Goal: Information Seeking & Learning: Learn about a topic

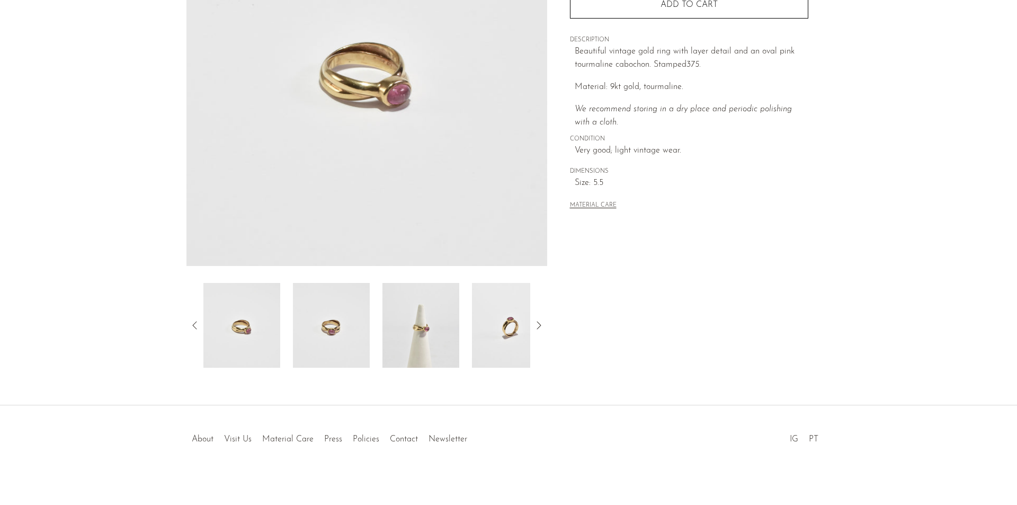
scroll to position [185, 0]
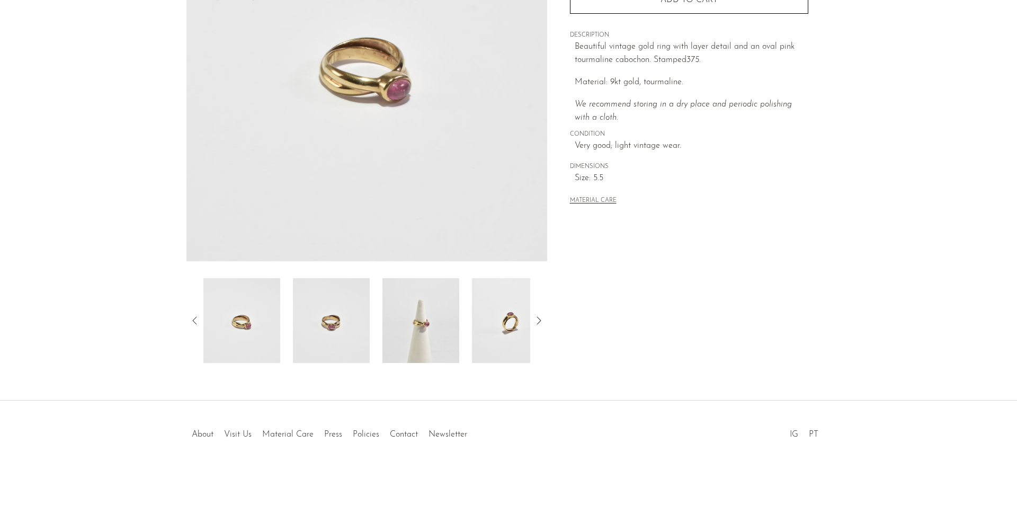
click at [391, 328] on img at bounding box center [420, 320] width 77 height 85
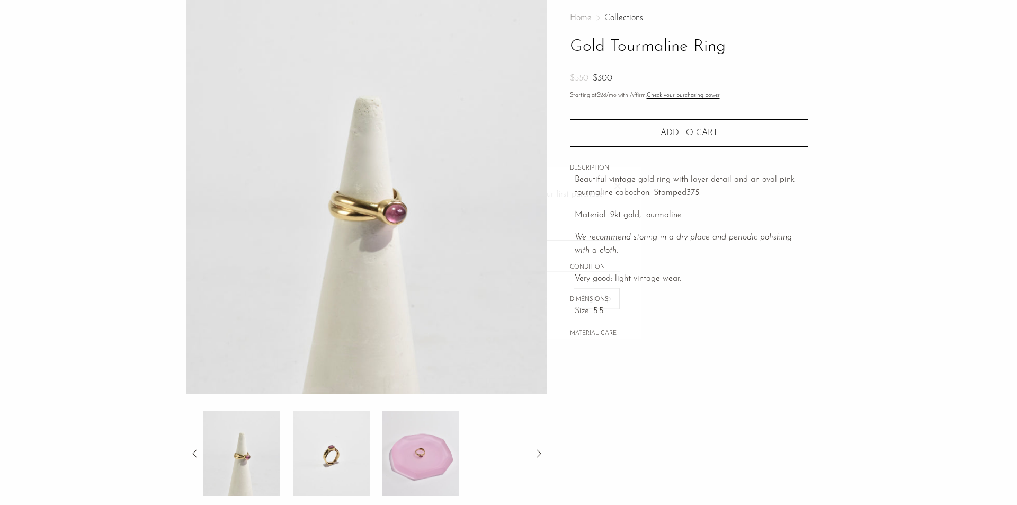
scroll to position [26, 0]
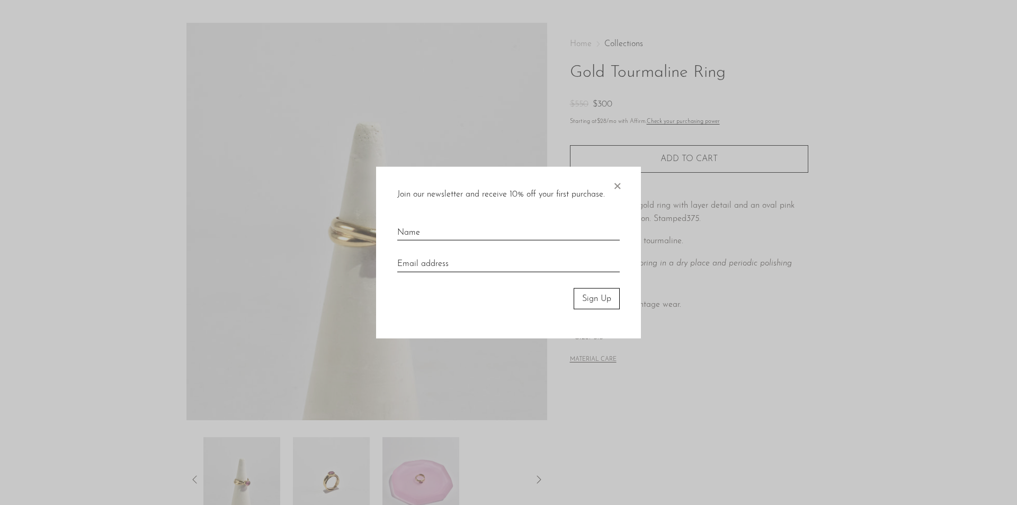
drag, startPoint x: 617, startPoint y: 182, endPoint x: 598, endPoint y: 211, distance: 35.6
click at [617, 182] on span "×" at bounding box center [617, 183] width 11 height 34
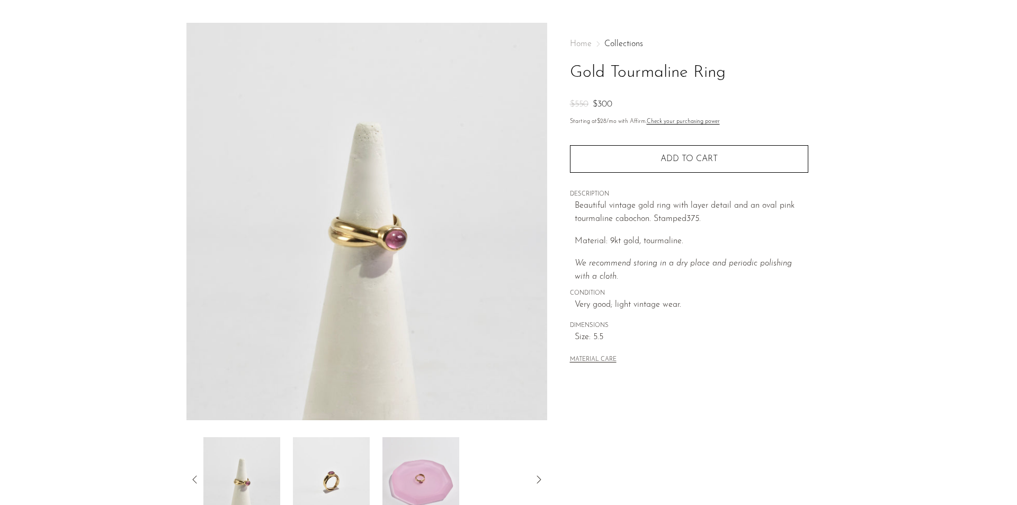
click at [404, 471] on img at bounding box center [420, 479] width 77 height 85
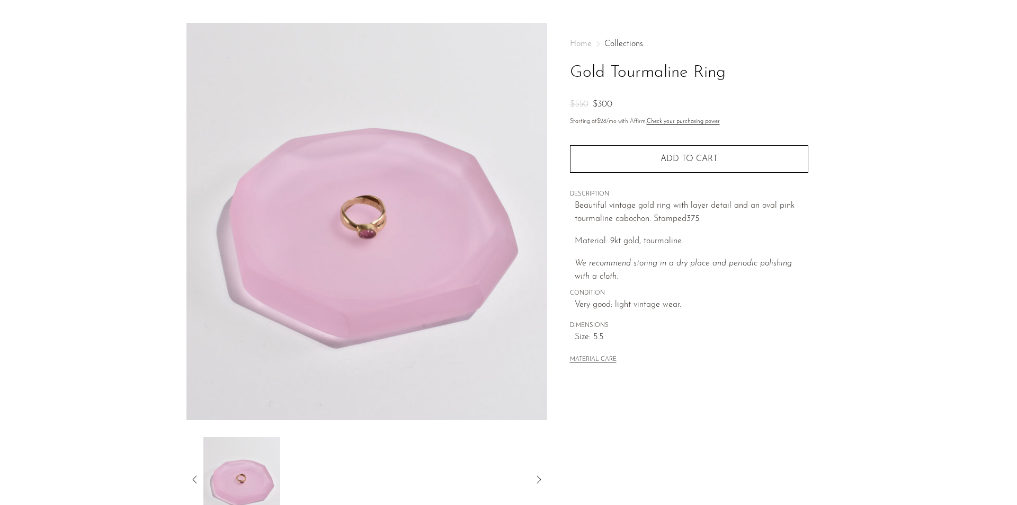
click at [192, 482] on icon at bounding box center [195, 479] width 13 height 13
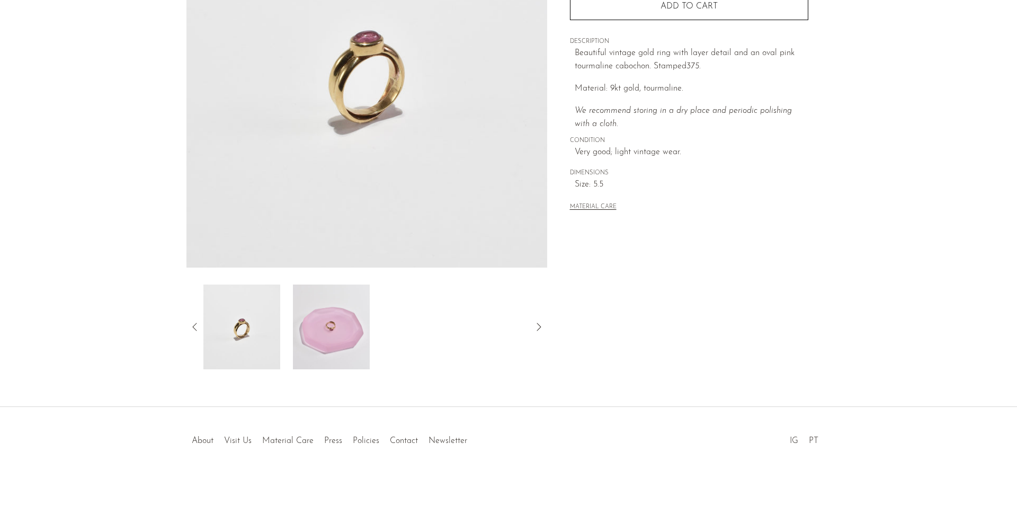
scroll to position [185, 0]
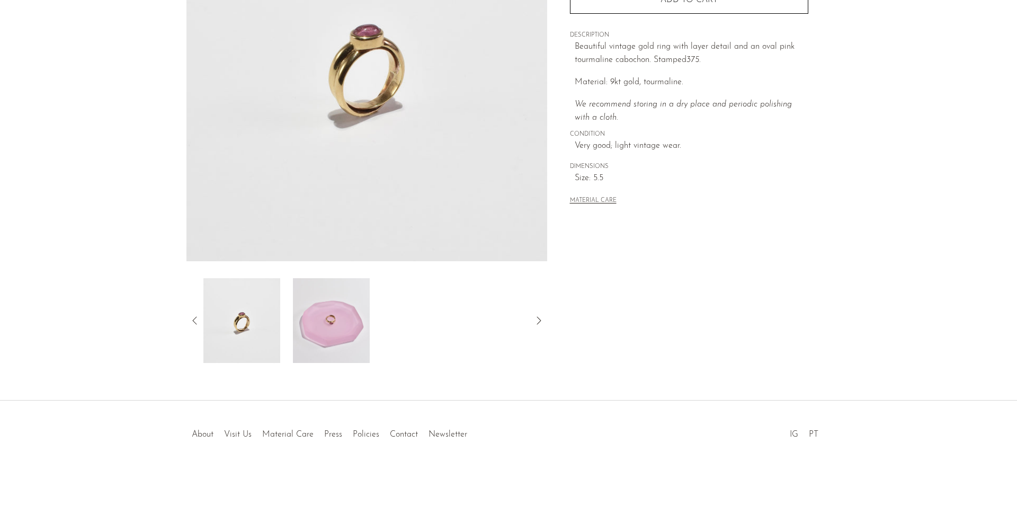
click at [193, 318] on icon at bounding box center [195, 320] width 13 height 13
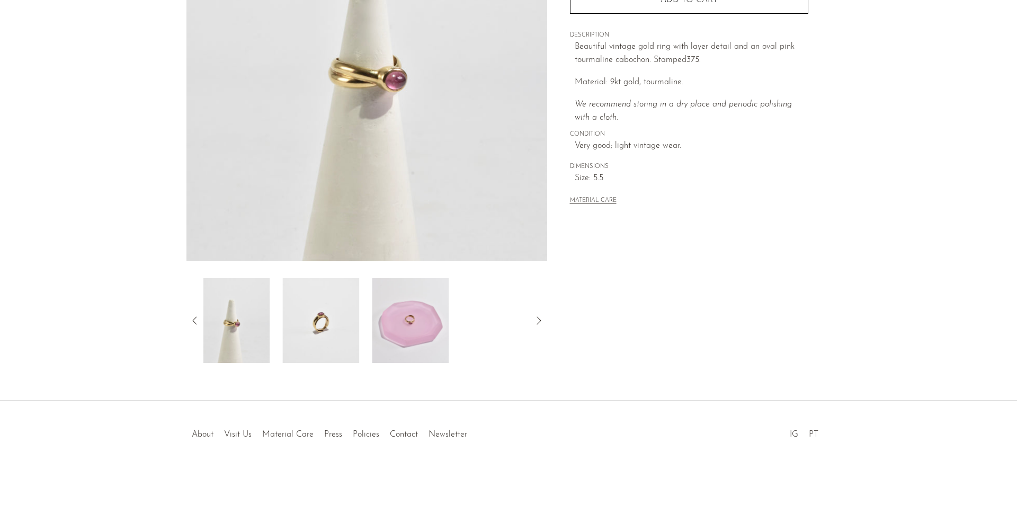
click at [193, 318] on icon at bounding box center [195, 320] width 13 height 13
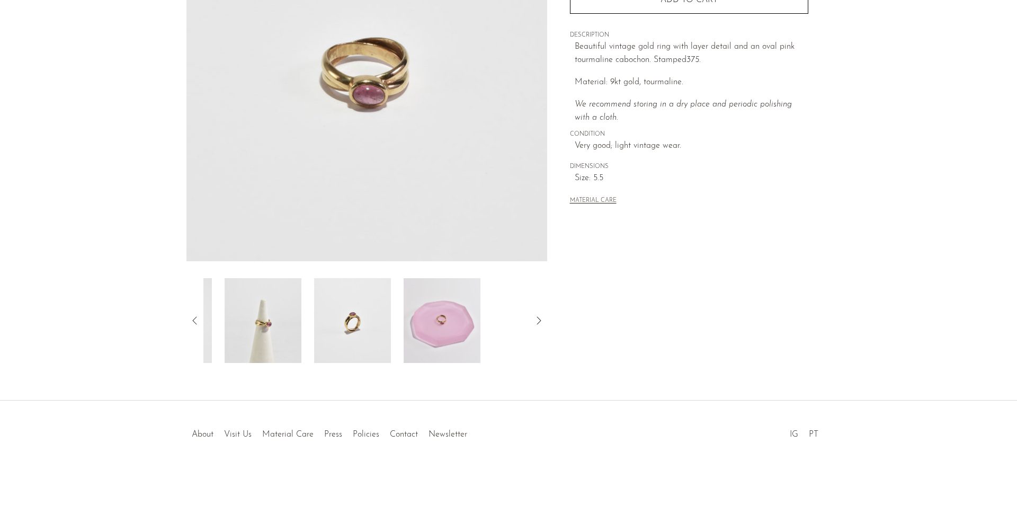
click at [193, 318] on icon at bounding box center [195, 320] width 13 height 13
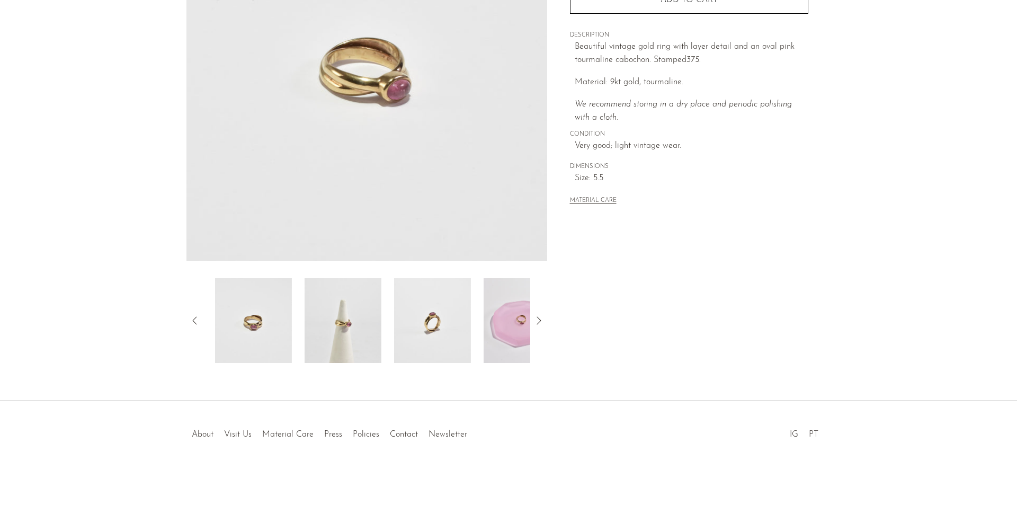
click at [193, 318] on icon at bounding box center [195, 320] width 13 height 13
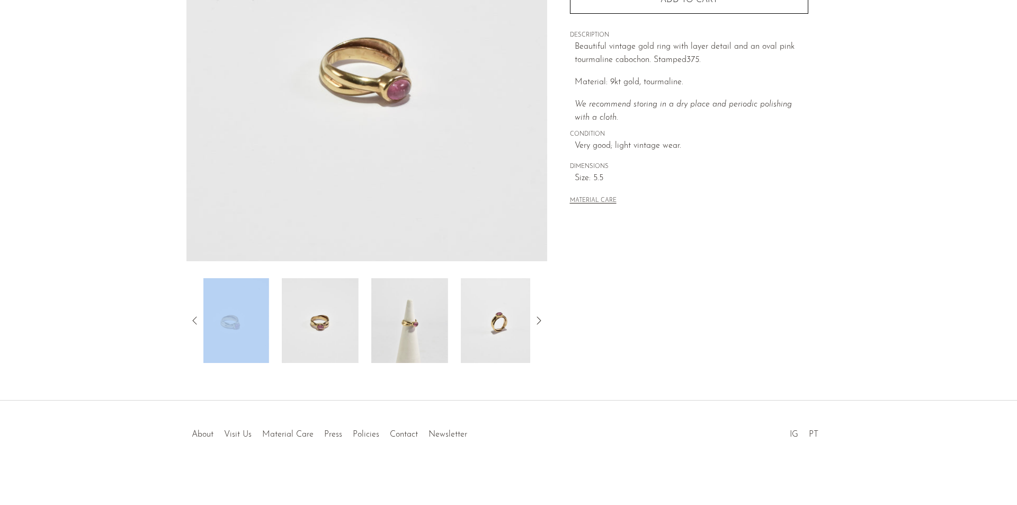
click at [193, 318] on icon at bounding box center [195, 320] width 13 height 13
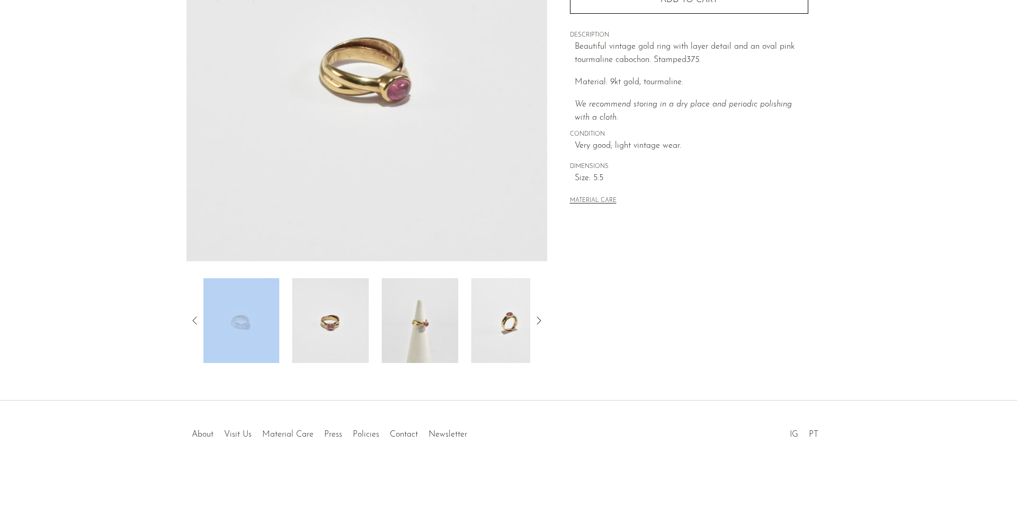
click at [193, 318] on icon at bounding box center [195, 320] width 13 height 13
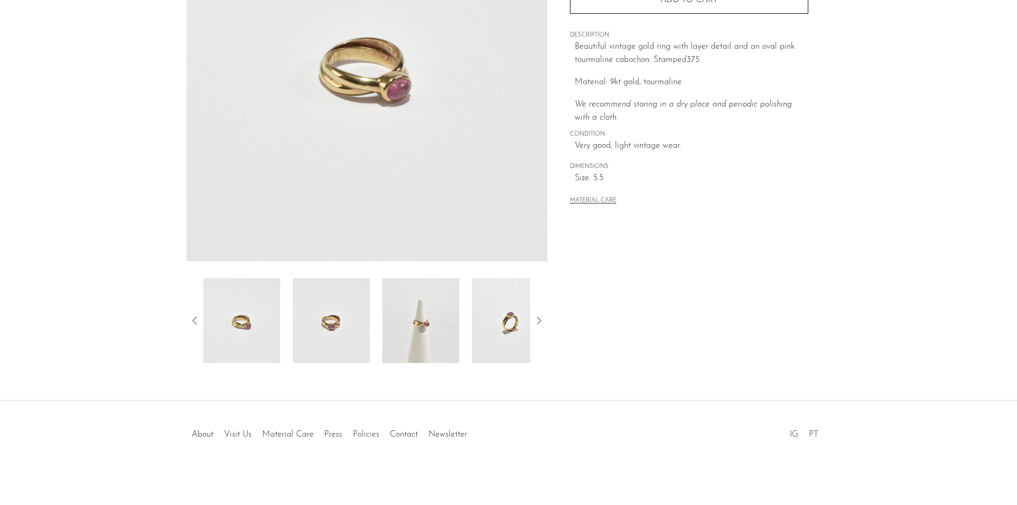
click at [175, 327] on article "Gold Tourmaline Ring $550 $300" at bounding box center [509, 113] width 678 height 499
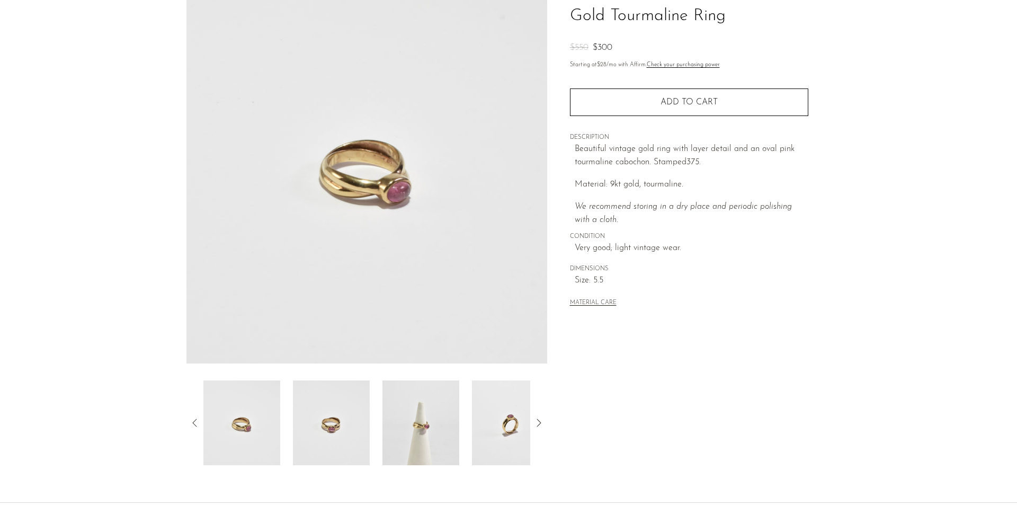
scroll to position [0, 0]
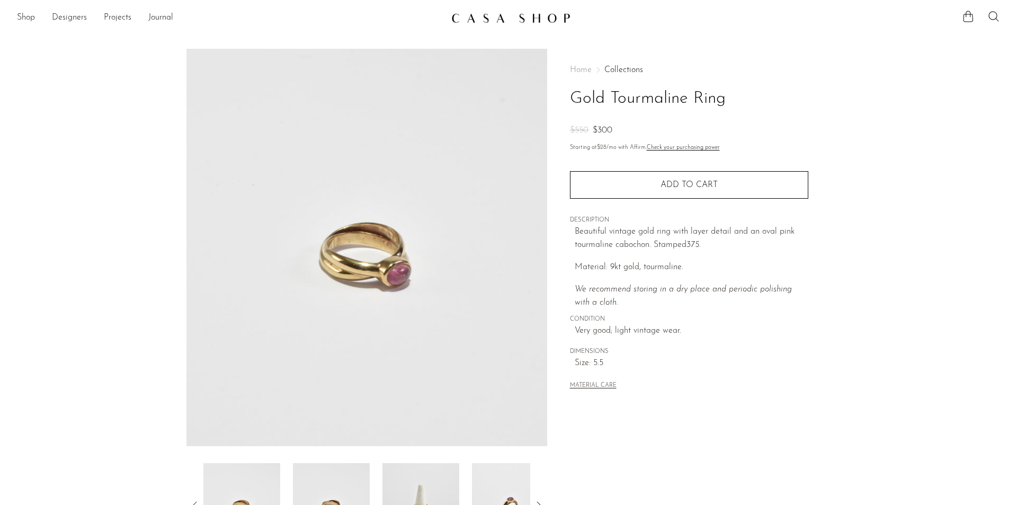
click at [35, 12] on ul "Shop Featured New Arrivals Bestsellers Coming Soon Jewelry Jewelry All Earrings…" at bounding box center [230, 18] width 426 height 18
click at [25, 15] on link "Shop" at bounding box center [26, 18] width 18 height 14
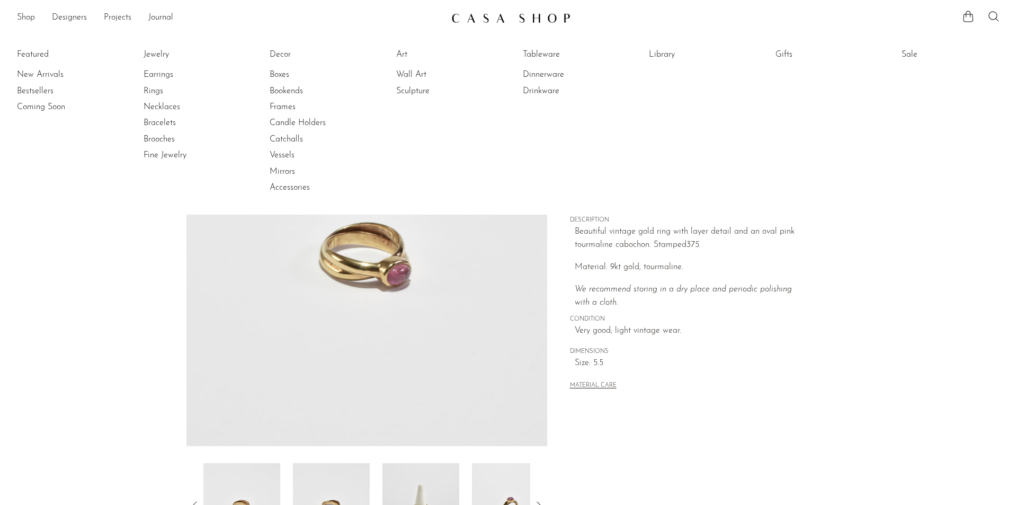
click at [40, 68] on li "New Arrivals" at bounding box center [56, 75] width 79 height 16
click at [46, 76] on link "New Arrivals" at bounding box center [56, 75] width 79 height 12
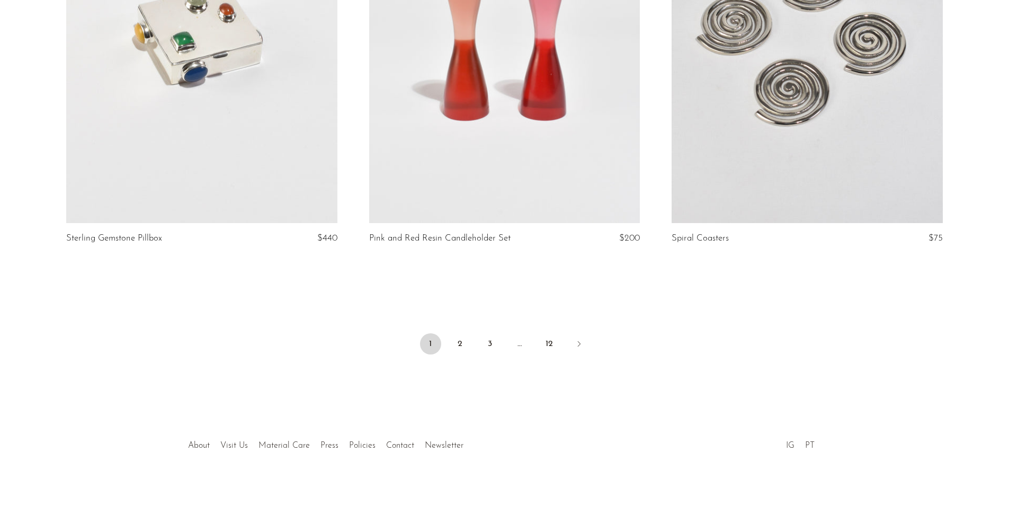
scroll to position [4953, 0]
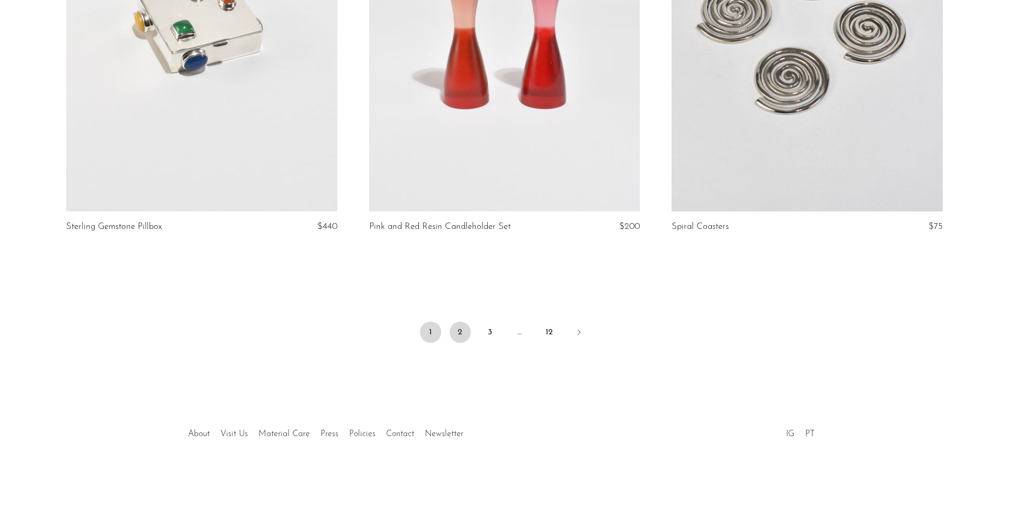
click at [462, 335] on link "2" at bounding box center [460, 332] width 21 height 21
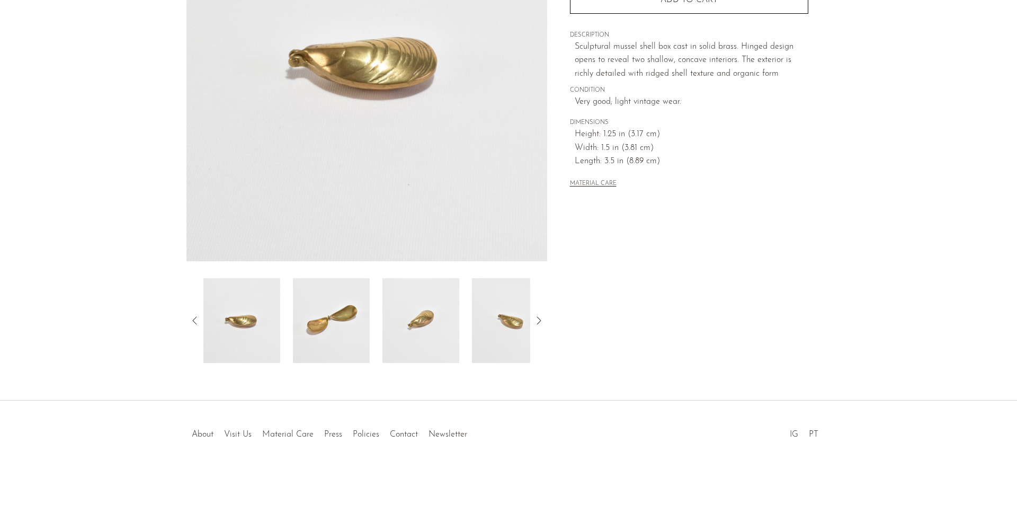
click at [329, 338] on img at bounding box center [331, 320] width 77 height 85
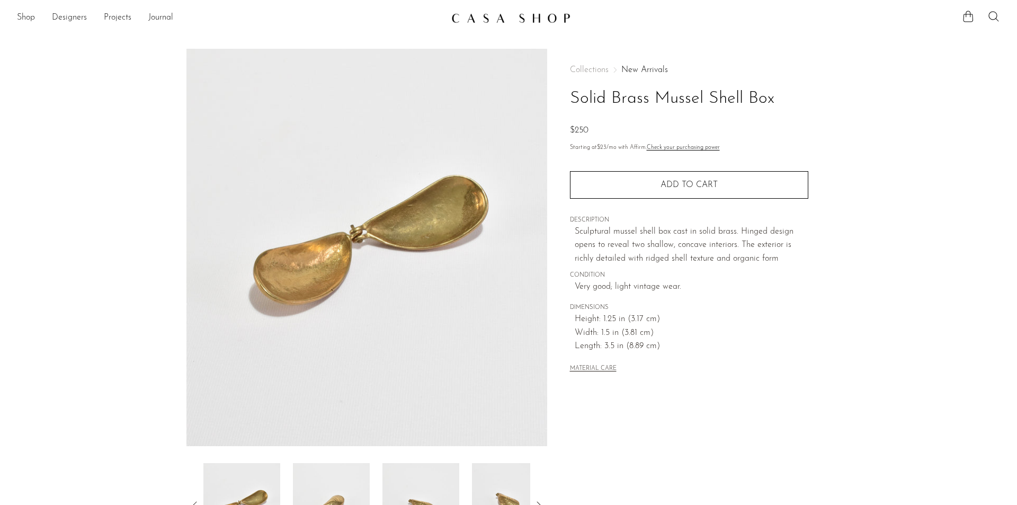
scroll to position [53, 0]
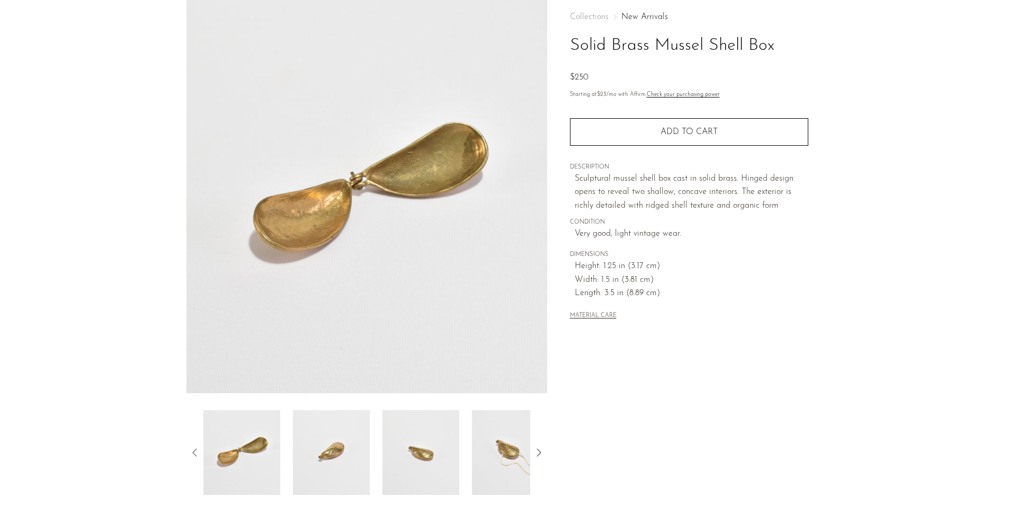
click at [412, 459] on img at bounding box center [420, 452] width 77 height 85
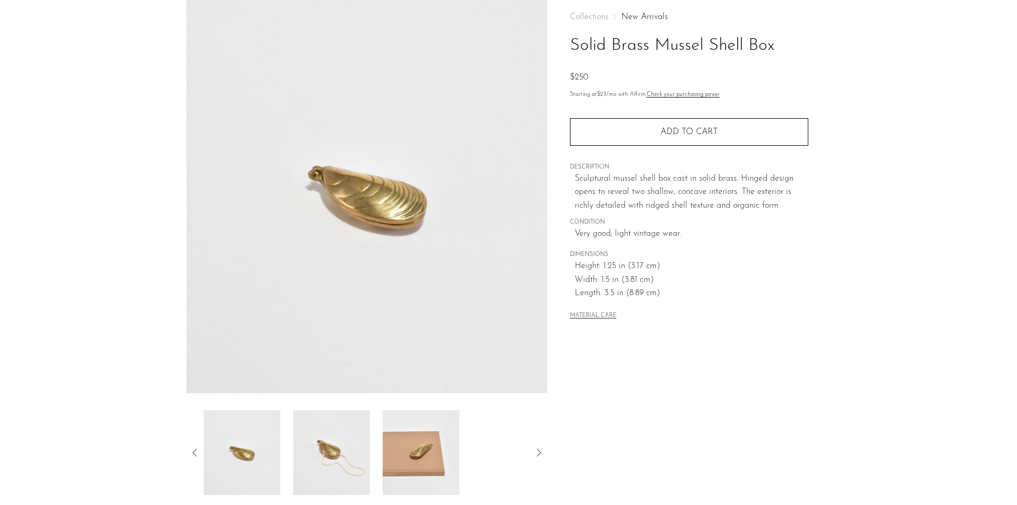
click at [429, 448] on img at bounding box center [420, 452] width 77 height 85
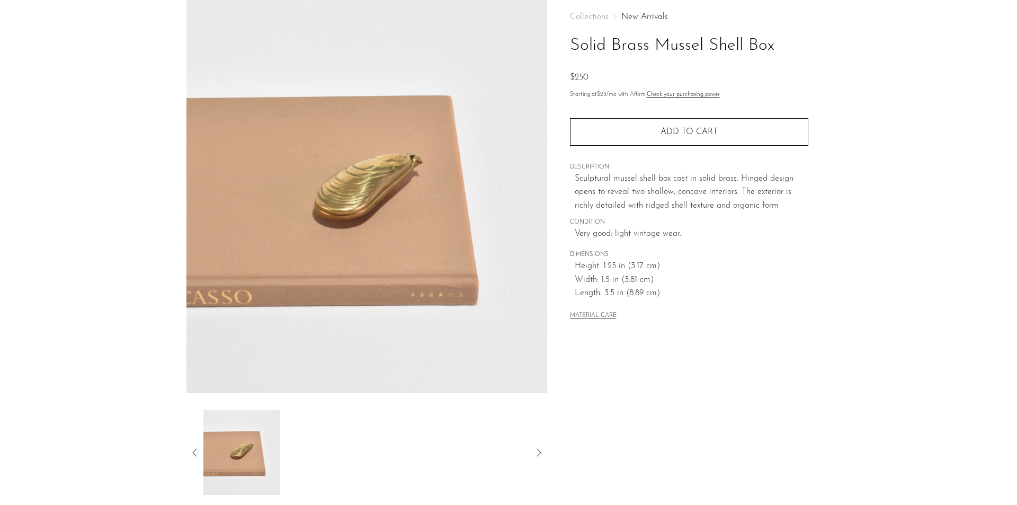
click at [190, 454] on div at bounding box center [366, 452] width 361 height 85
click at [198, 454] on icon at bounding box center [195, 452] width 13 height 13
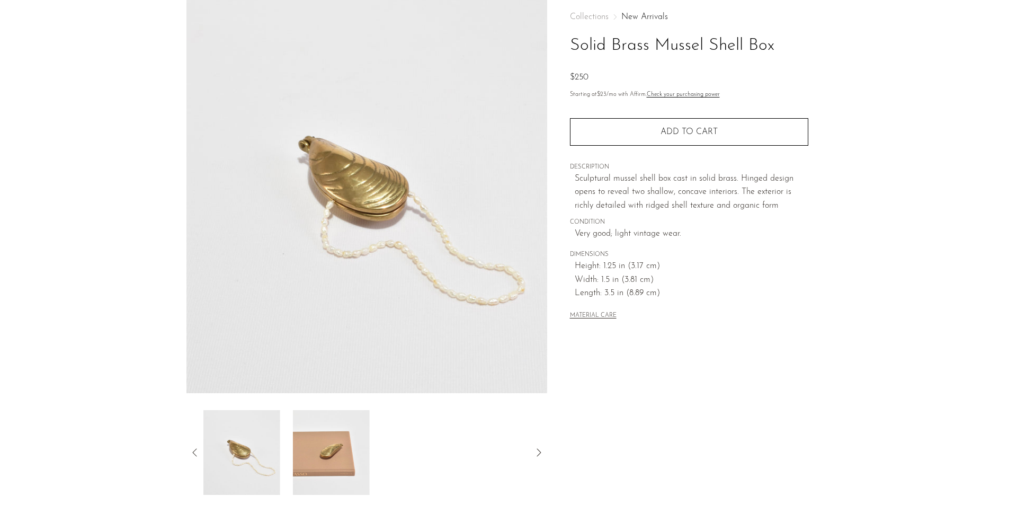
click at [240, 453] on img at bounding box center [241, 452] width 77 height 85
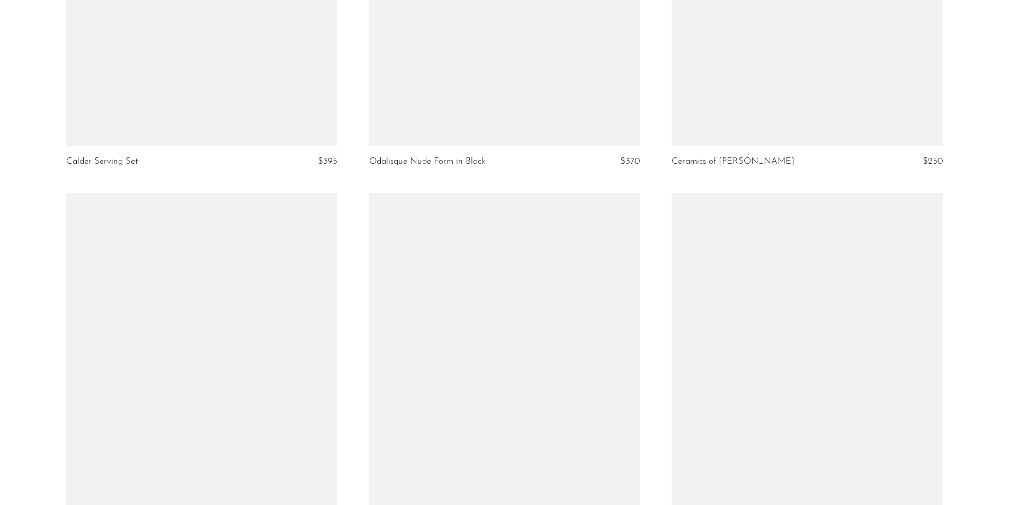
scroll to position [4874, 0]
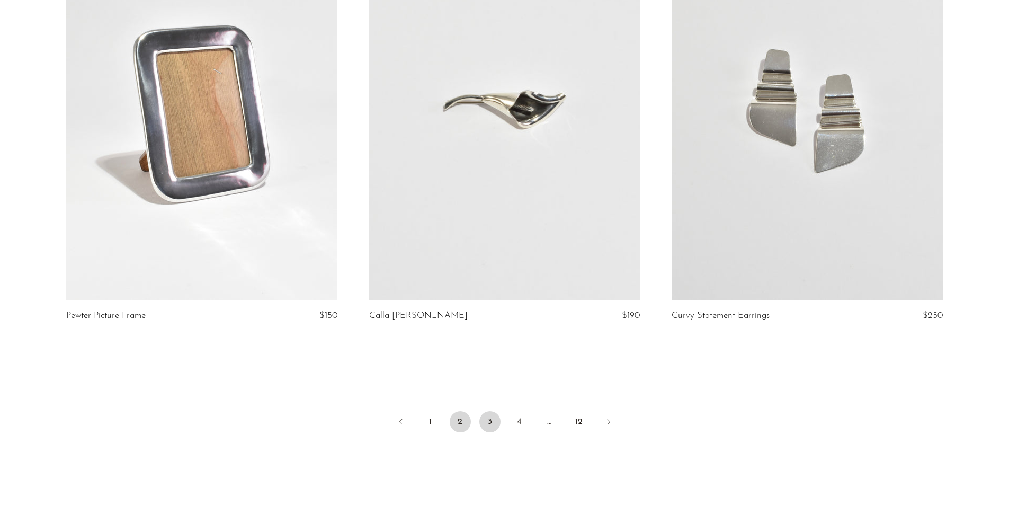
click at [486, 411] on link "3" at bounding box center [489, 421] width 21 height 21
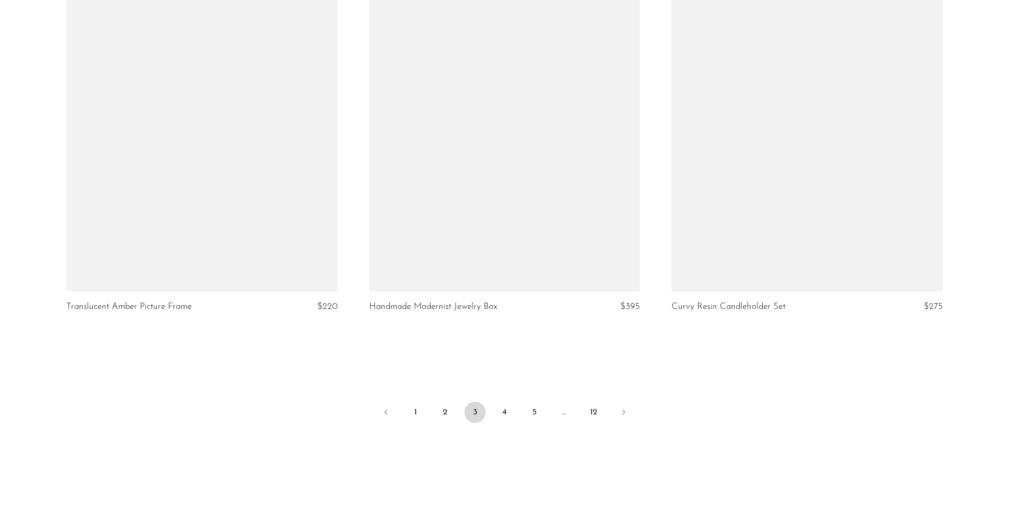
scroll to position [4874, 0]
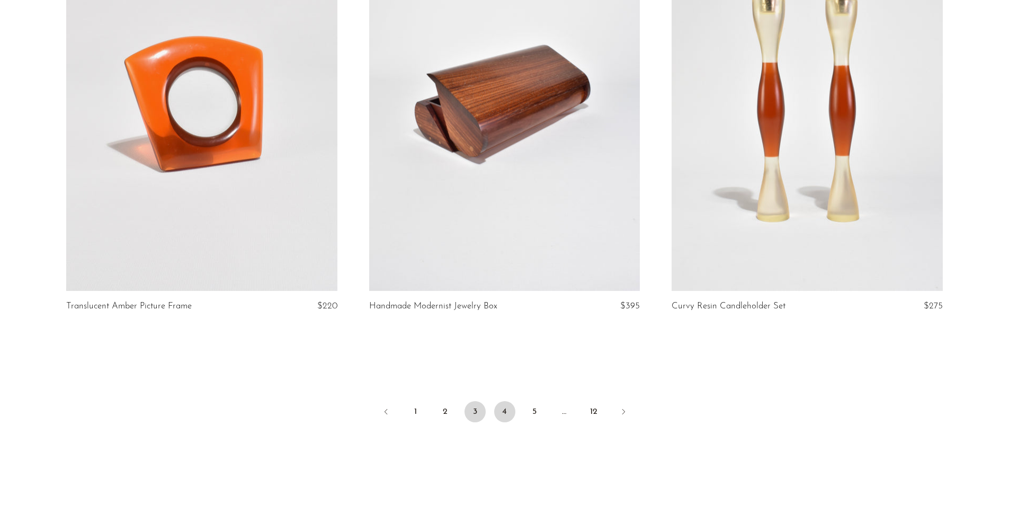
click at [504, 404] on link "4" at bounding box center [504, 411] width 21 height 21
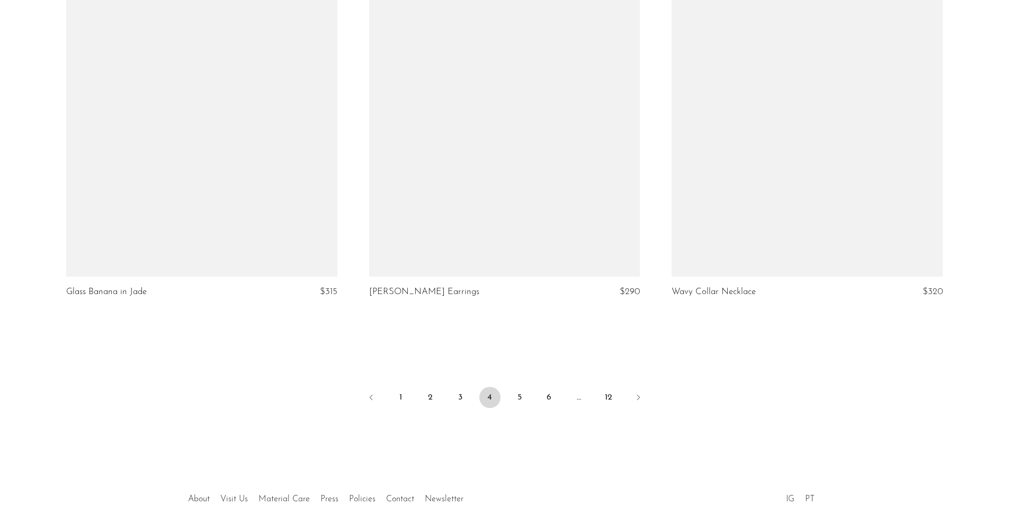
scroll to position [4927, 0]
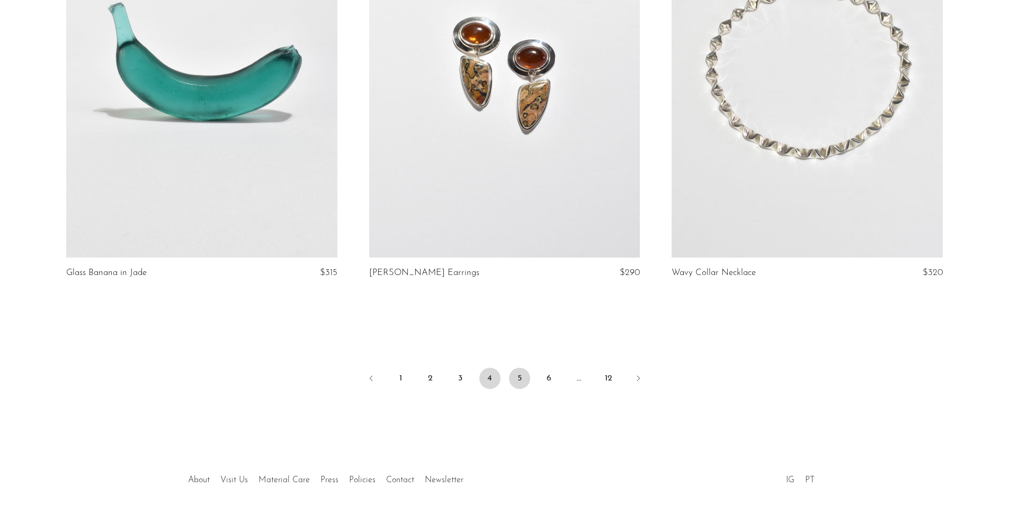
click at [520, 368] on link "5" at bounding box center [519, 378] width 21 height 21
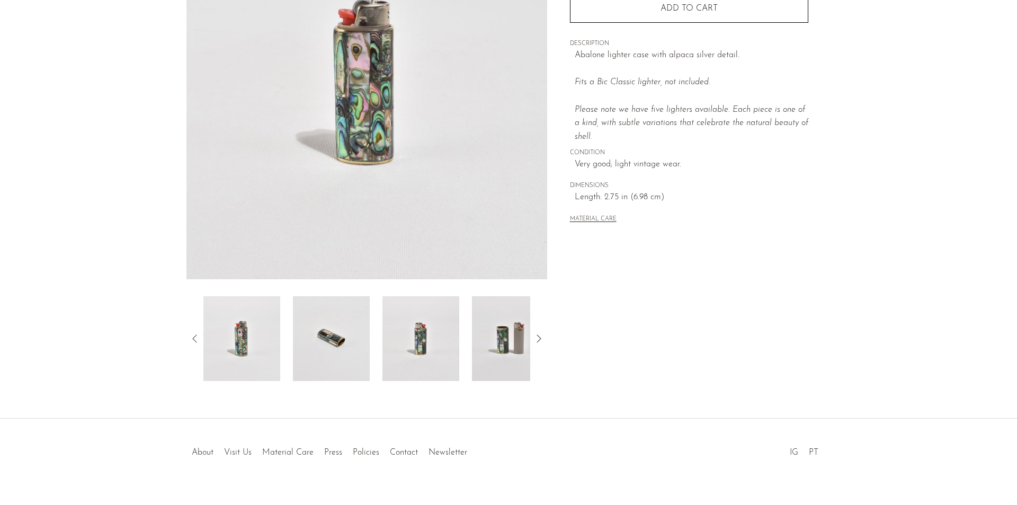
scroll to position [185, 0]
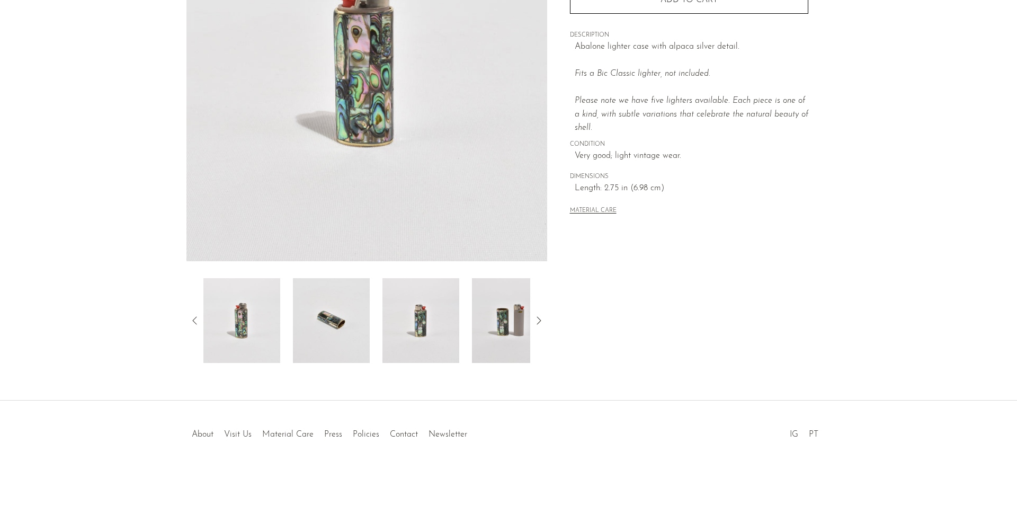
click at [428, 340] on img at bounding box center [420, 320] width 77 height 85
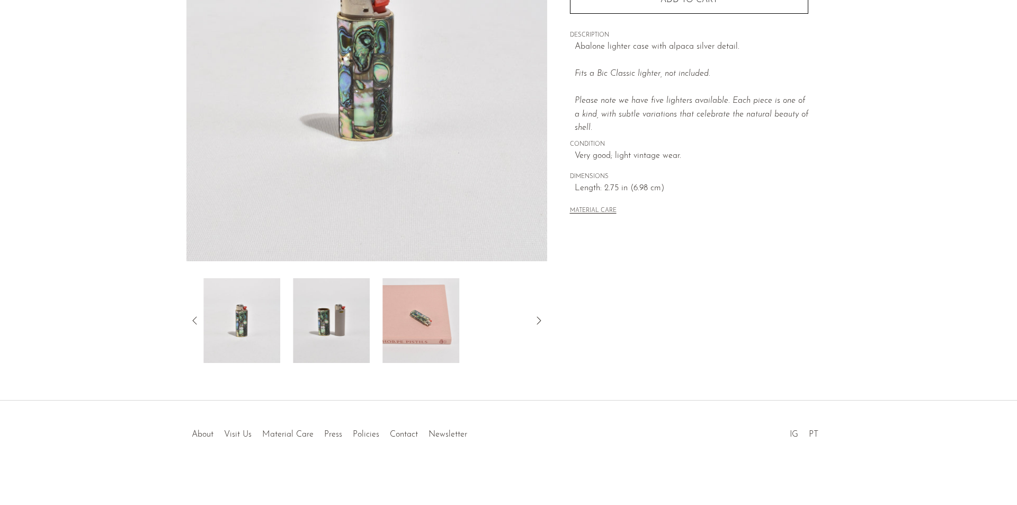
click at [328, 331] on img at bounding box center [331, 320] width 77 height 85
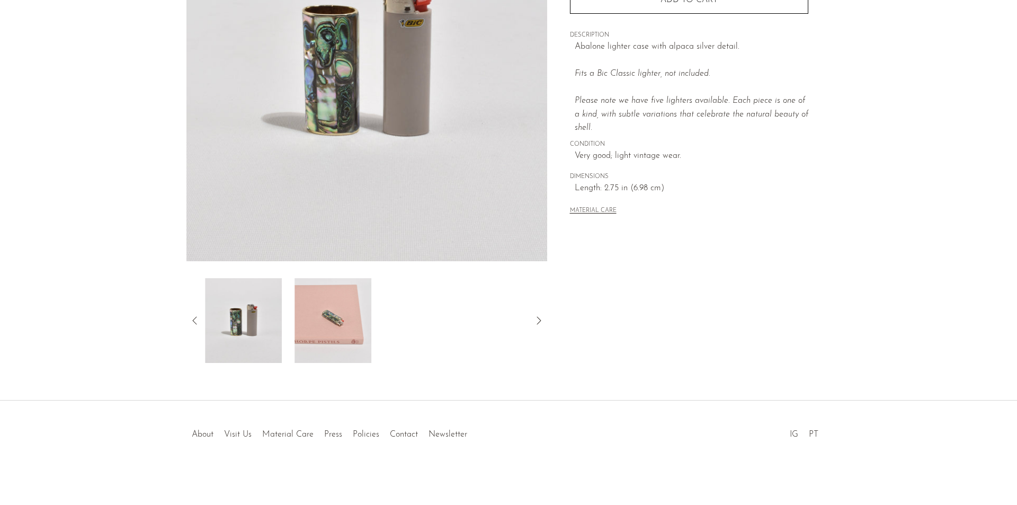
click at [355, 308] on img at bounding box center [333, 320] width 77 height 85
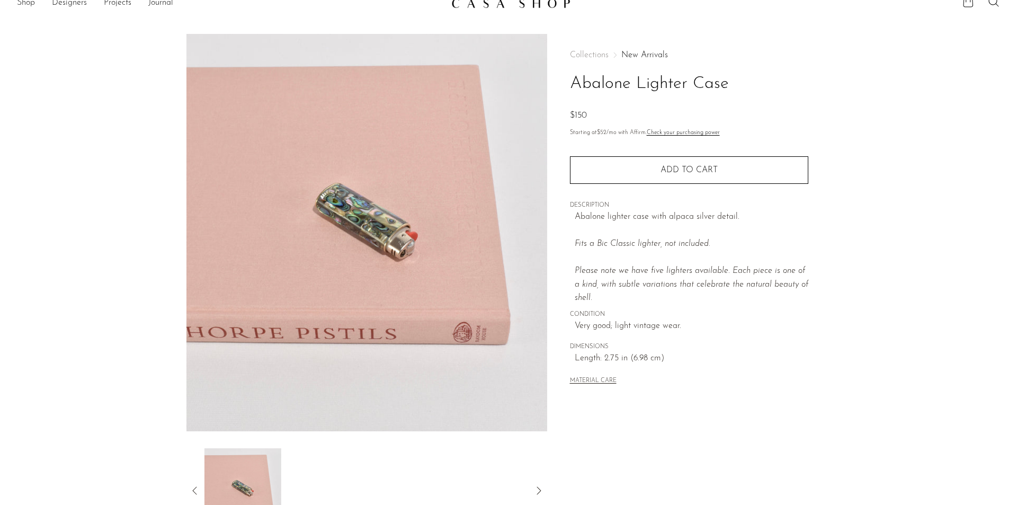
scroll to position [0, 0]
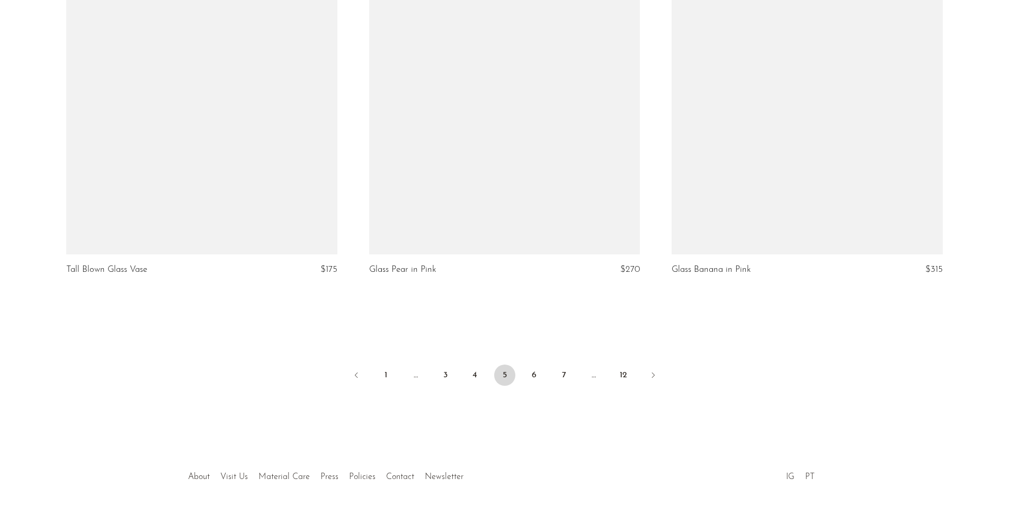
scroll to position [4927, 0]
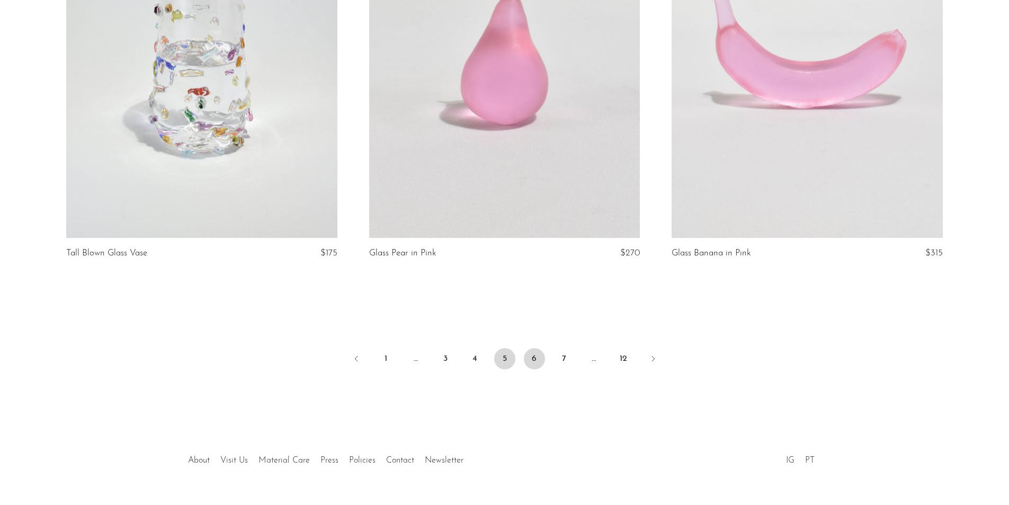
click at [530, 366] on link "6" at bounding box center [534, 358] width 21 height 21
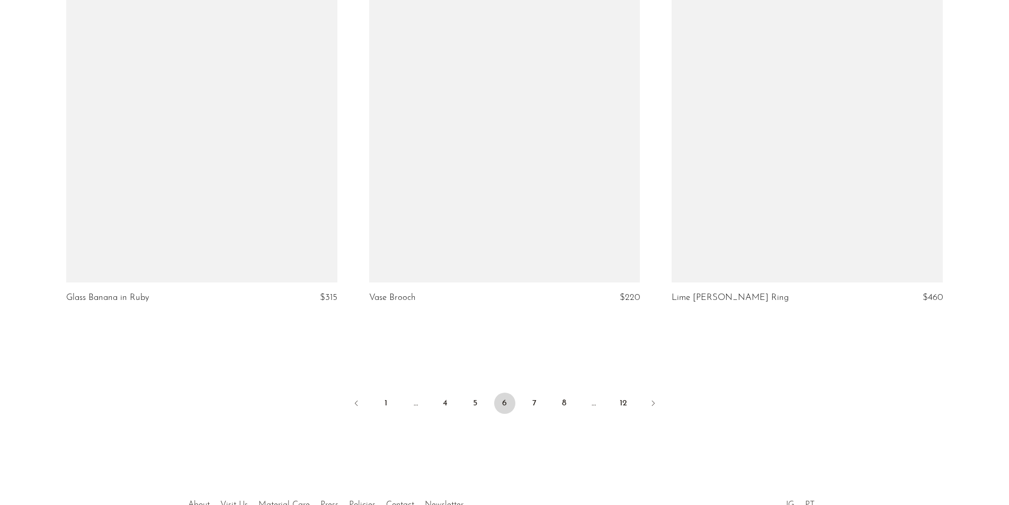
scroll to position [4953, 0]
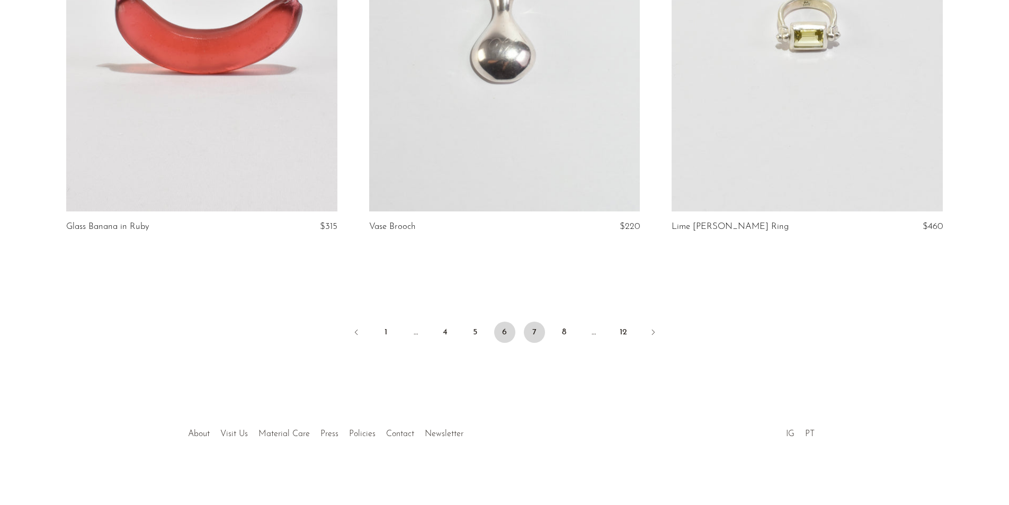
click at [534, 326] on link "7" at bounding box center [534, 332] width 21 height 21
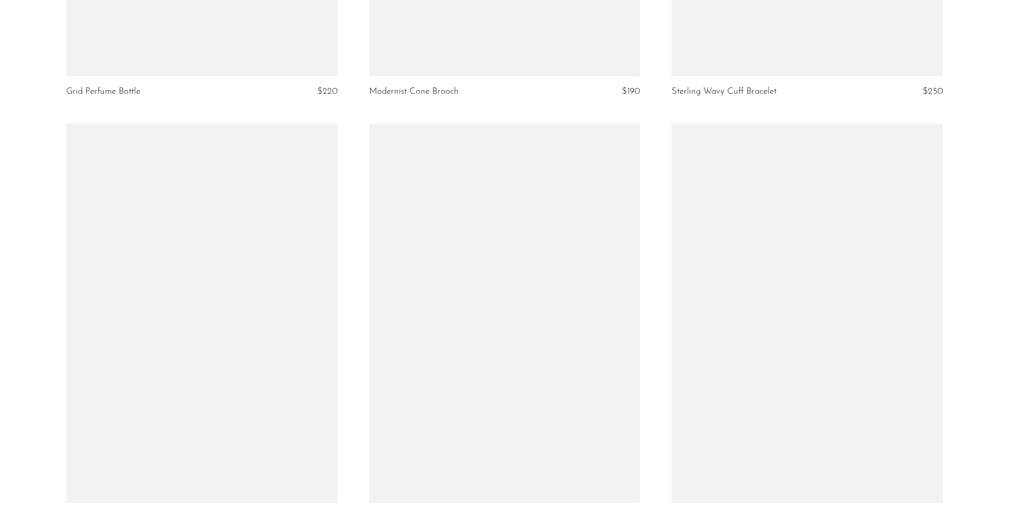
scroll to position [4927, 0]
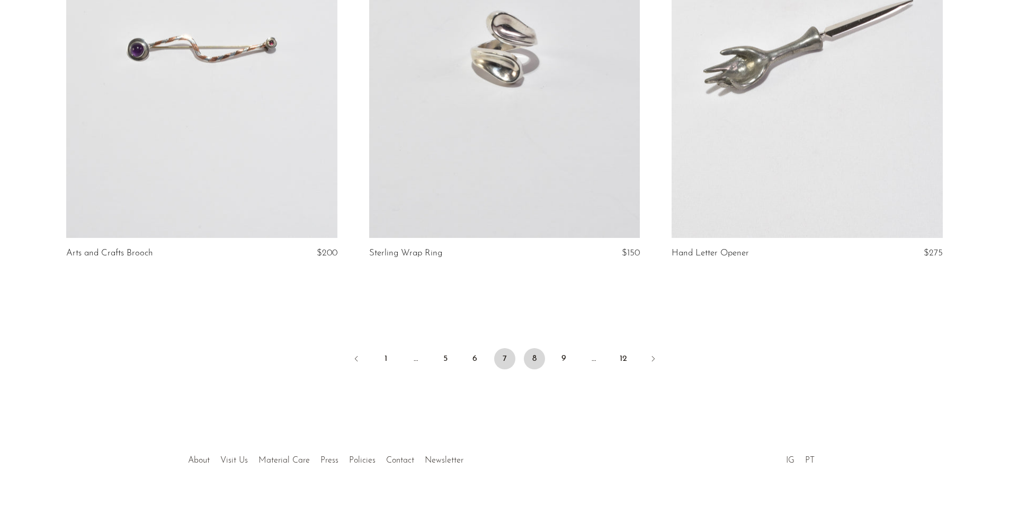
click at [538, 356] on link "8" at bounding box center [534, 358] width 21 height 21
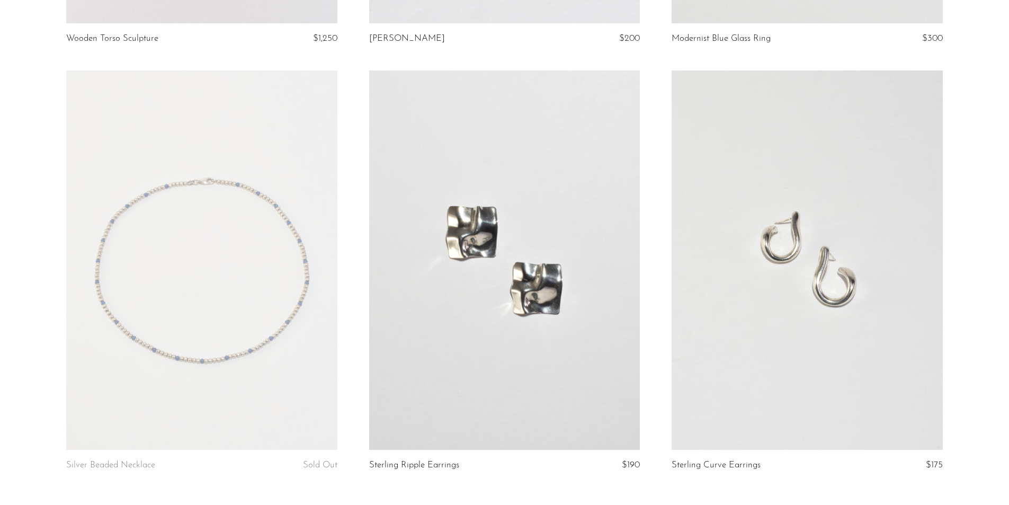
scroll to position [4953, 0]
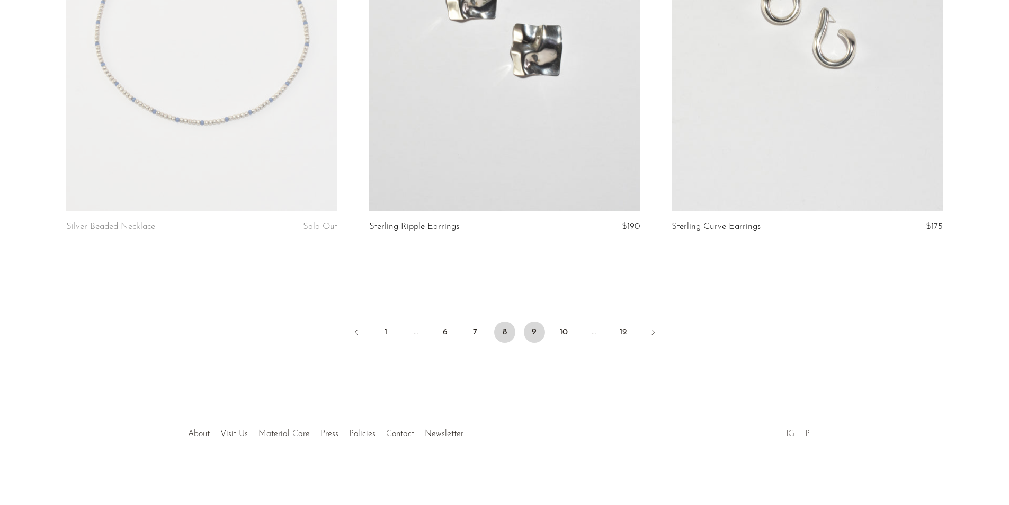
click at [535, 330] on link "9" at bounding box center [534, 332] width 21 height 21
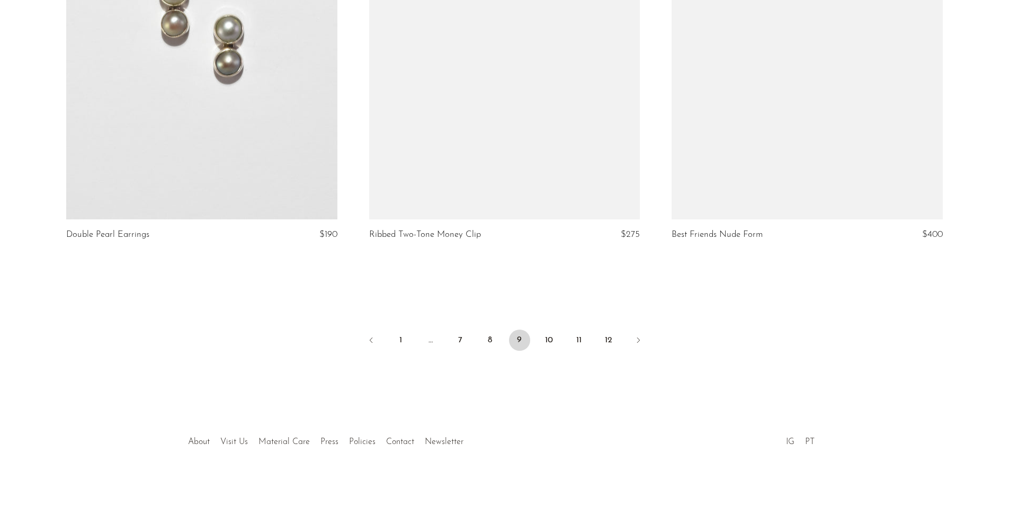
scroll to position [4953, 0]
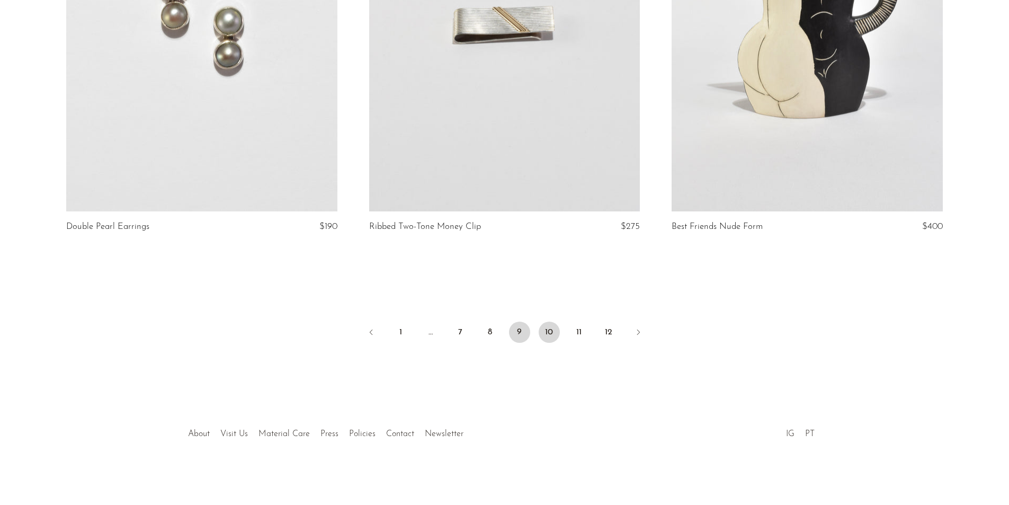
click at [552, 325] on link "10" at bounding box center [549, 332] width 21 height 21
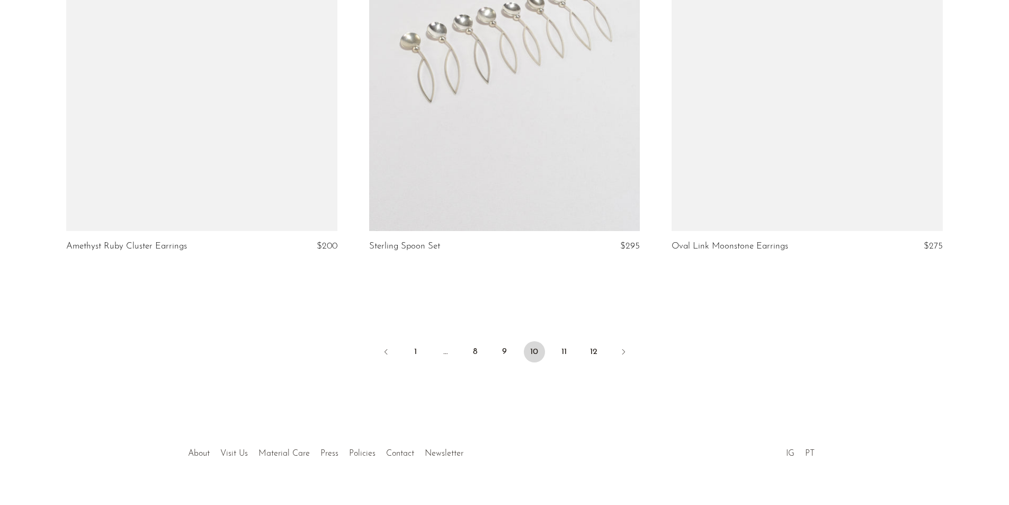
scroll to position [4953, 0]
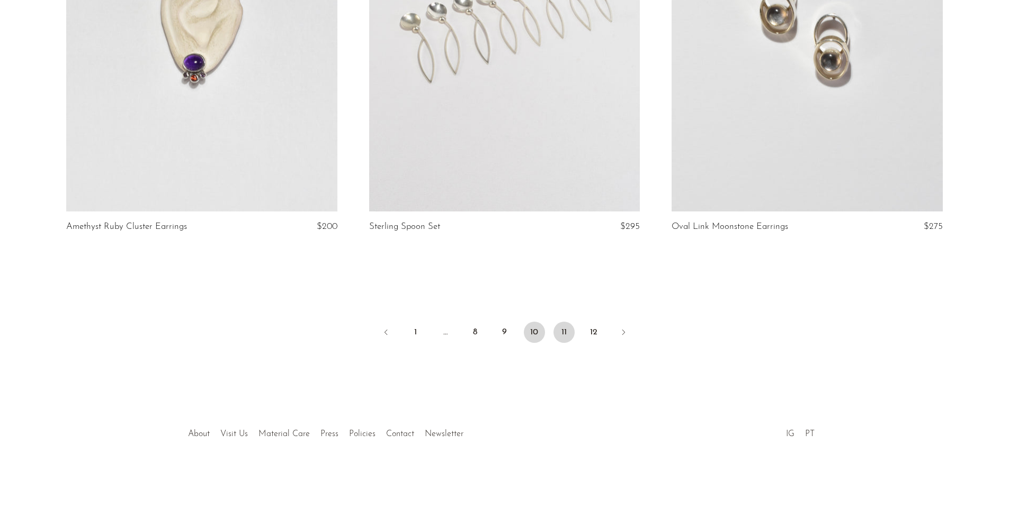
click at [566, 328] on link "11" at bounding box center [564, 332] width 21 height 21
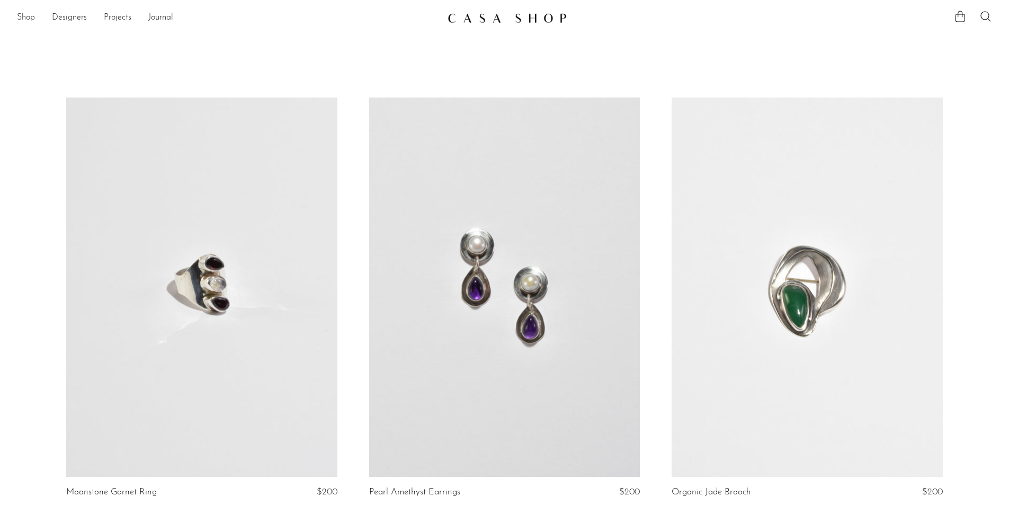
click at [28, 17] on link "Shop" at bounding box center [26, 18] width 18 height 14
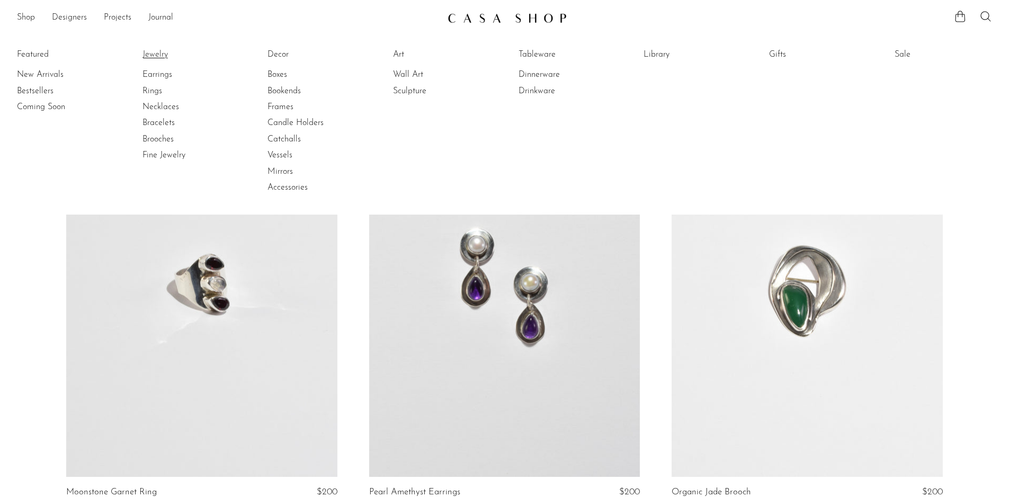
click at [154, 57] on link "Jewelry" at bounding box center [181, 55] width 79 height 12
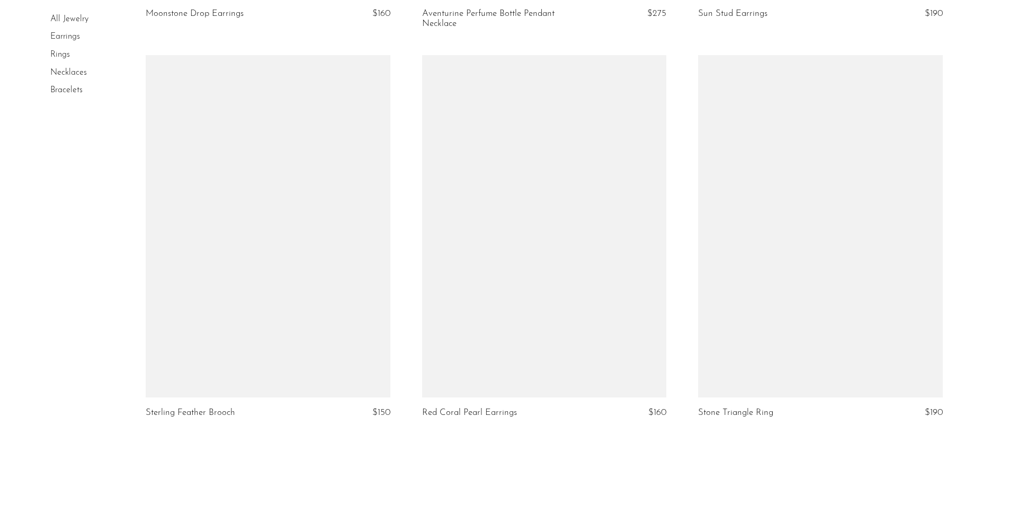
scroll to position [4503, 0]
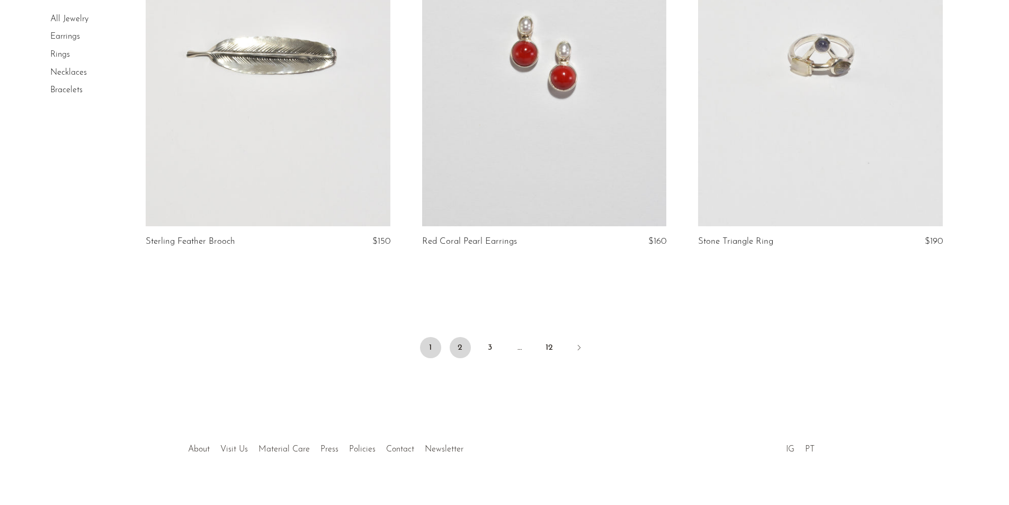
click at [461, 341] on link "2" at bounding box center [460, 347] width 21 height 21
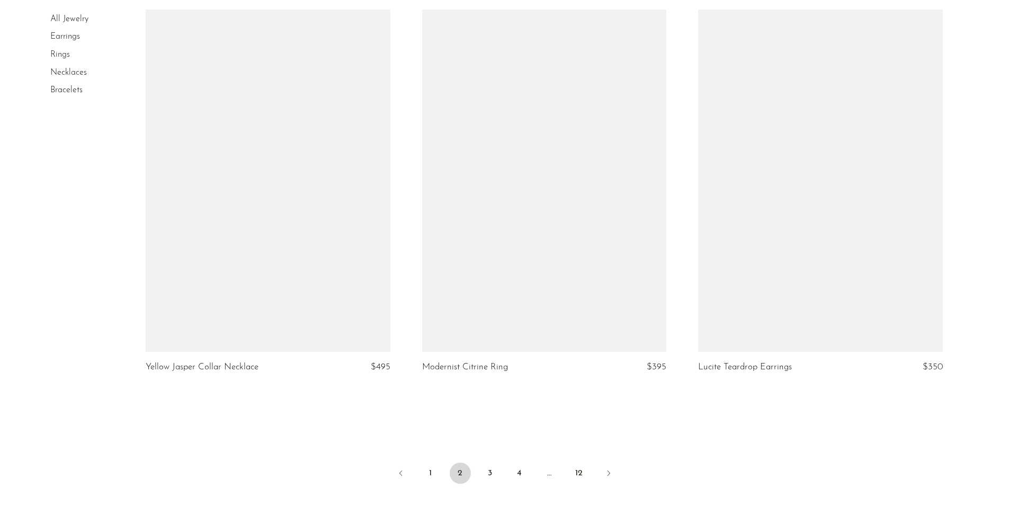
scroll to position [4518, 0]
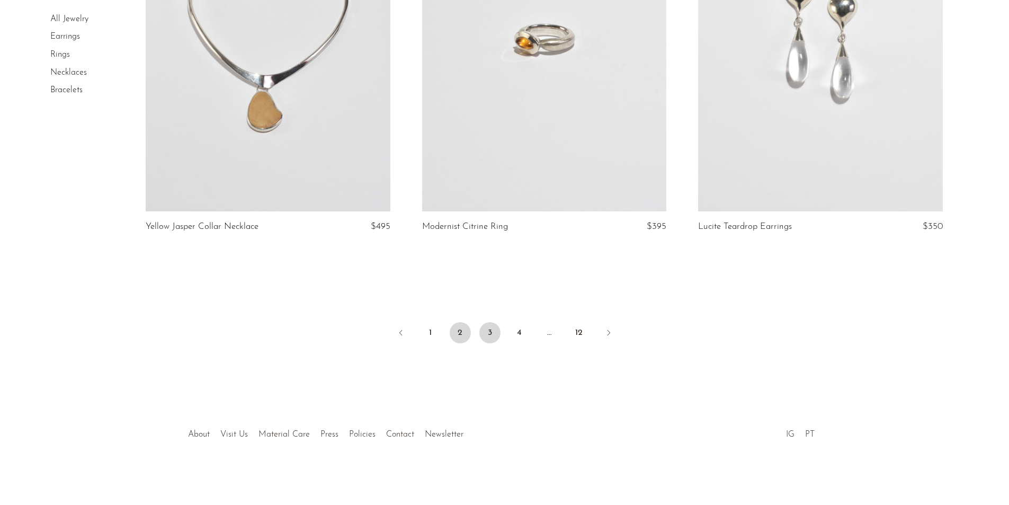
click at [491, 337] on link "3" at bounding box center [489, 332] width 21 height 21
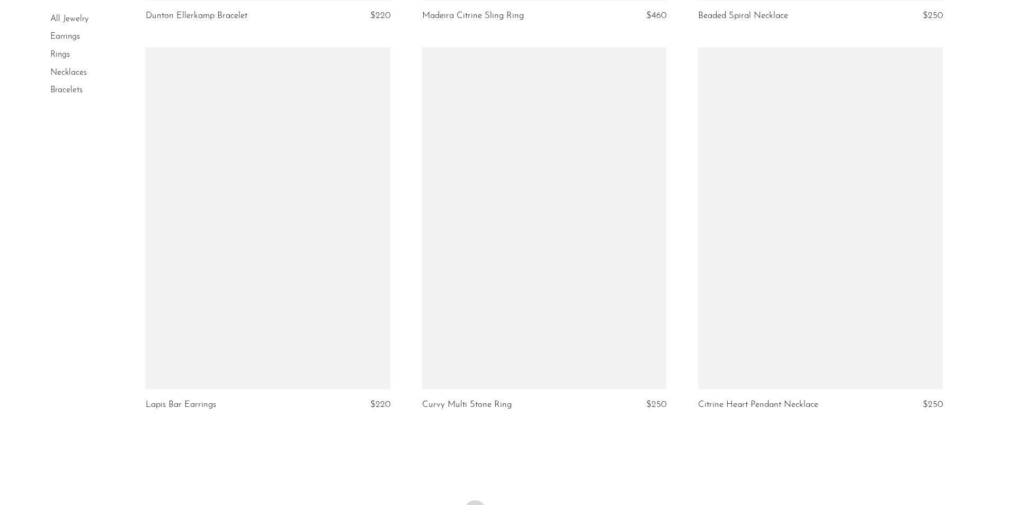
scroll to position [4503, 0]
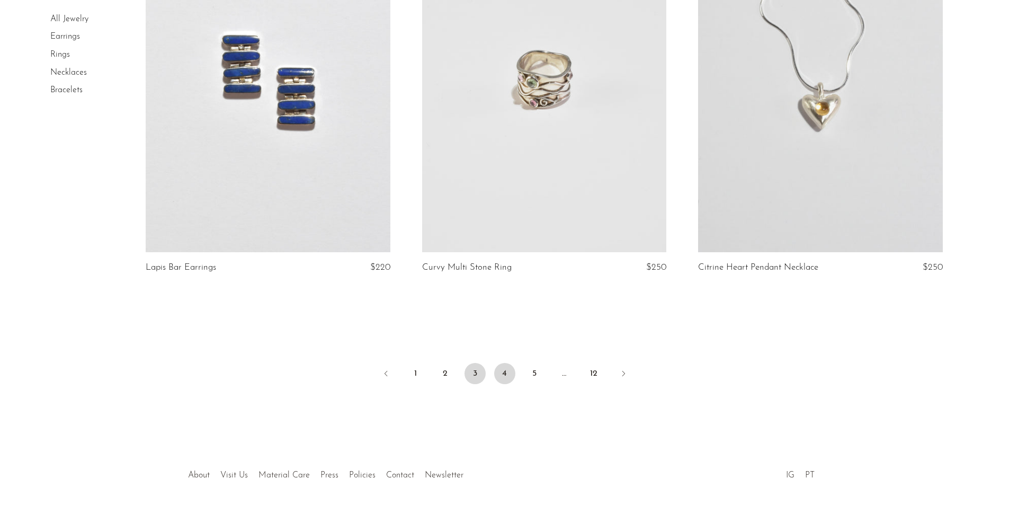
click at [509, 379] on link "4" at bounding box center [504, 373] width 21 height 21
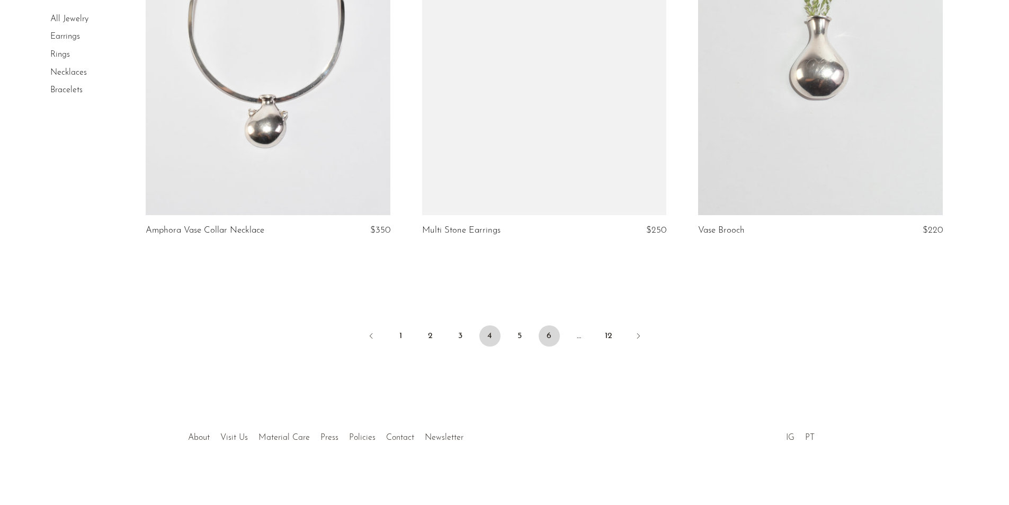
scroll to position [4508, 0]
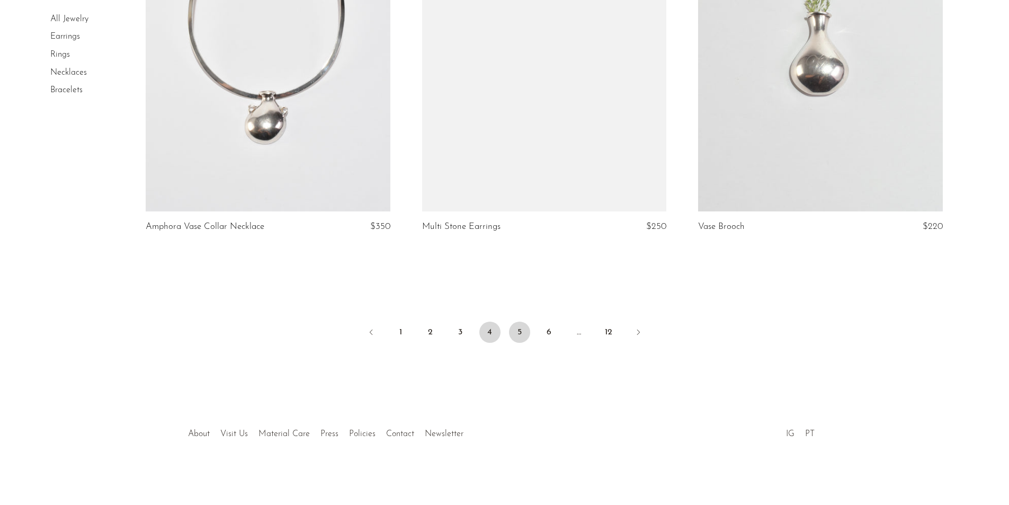
click at [525, 333] on link "5" at bounding box center [519, 332] width 21 height 21
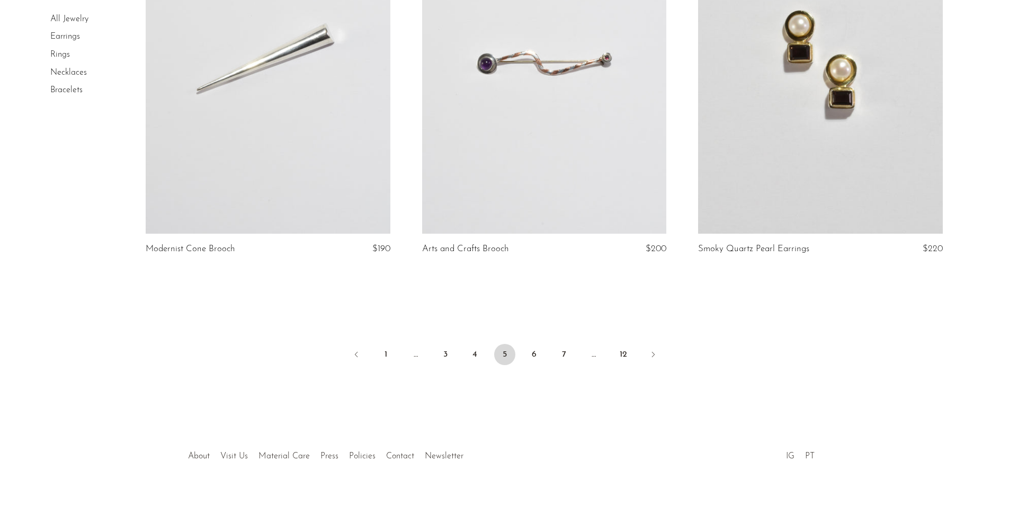
scroll to position [4556, 0]
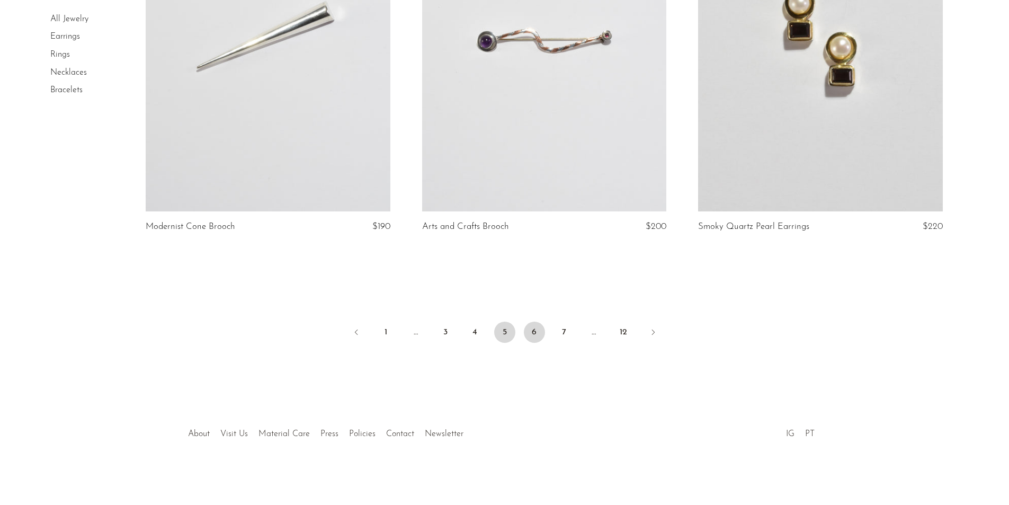
click at [533, 335] on link "6" at bounding box center [534, 332] width 21 height 21
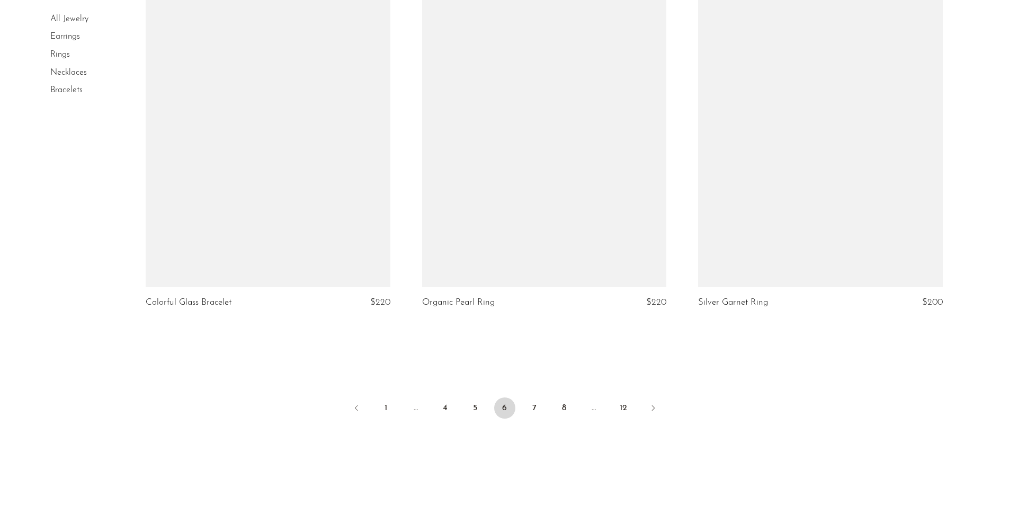
scroll to position [4450, 0]
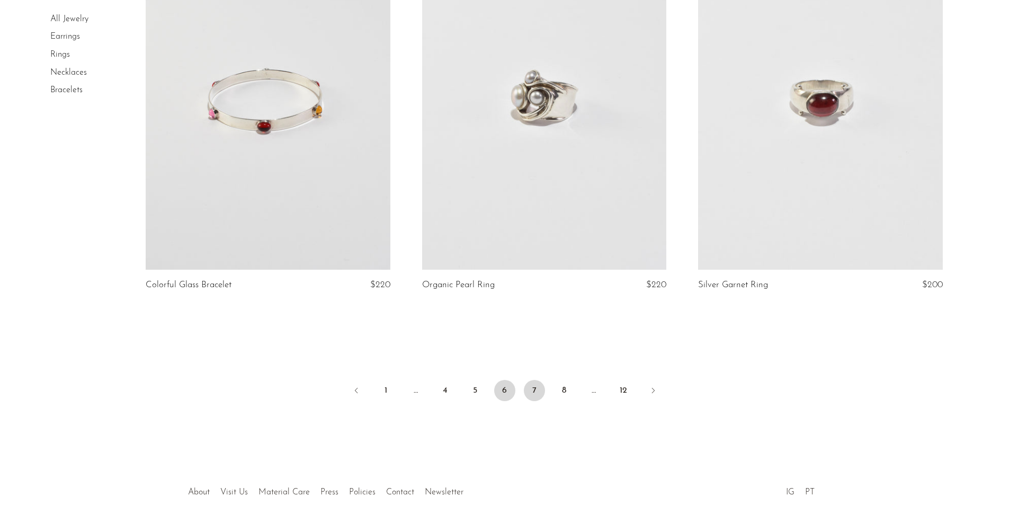
click at [537, 399] on link "7" at bounding box center [534, 390] width 21 height 21
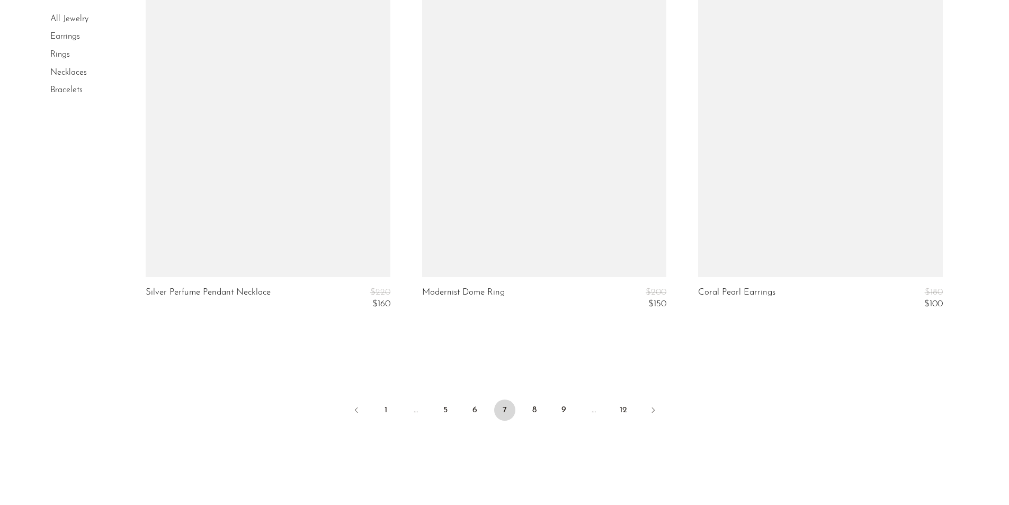
scroll to position [4591, 0]
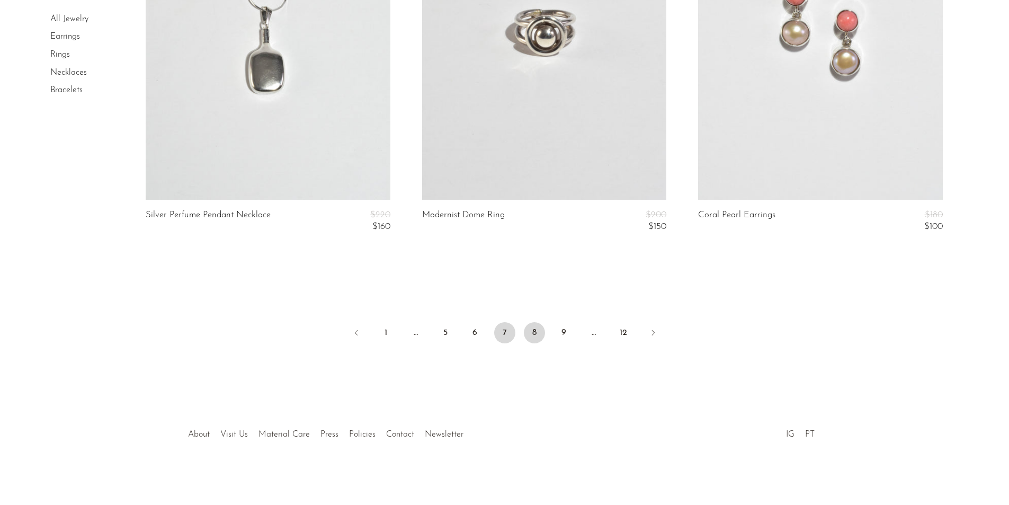
click at [536, 339] on link "8" at bounding box center [534, 332] width 21 height 21
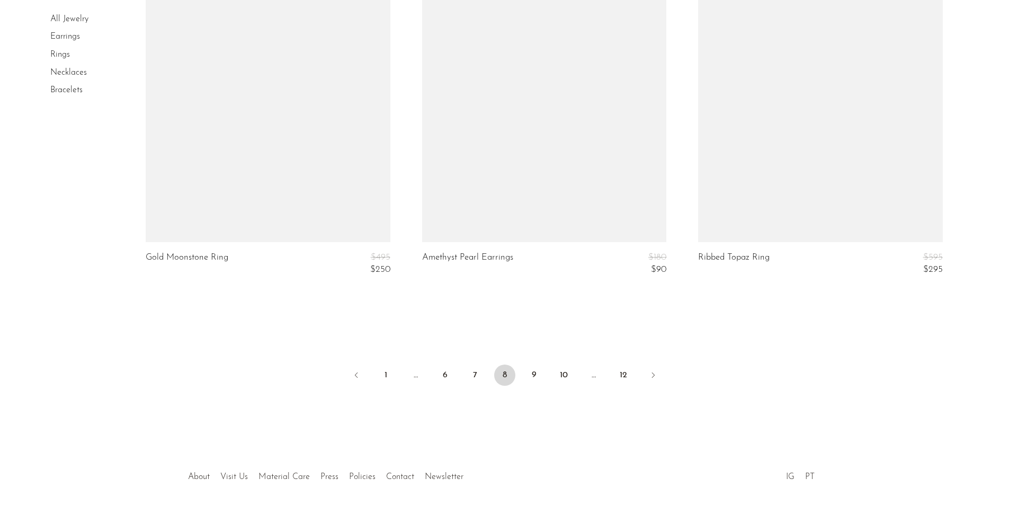
scroll to position [4609, 0]
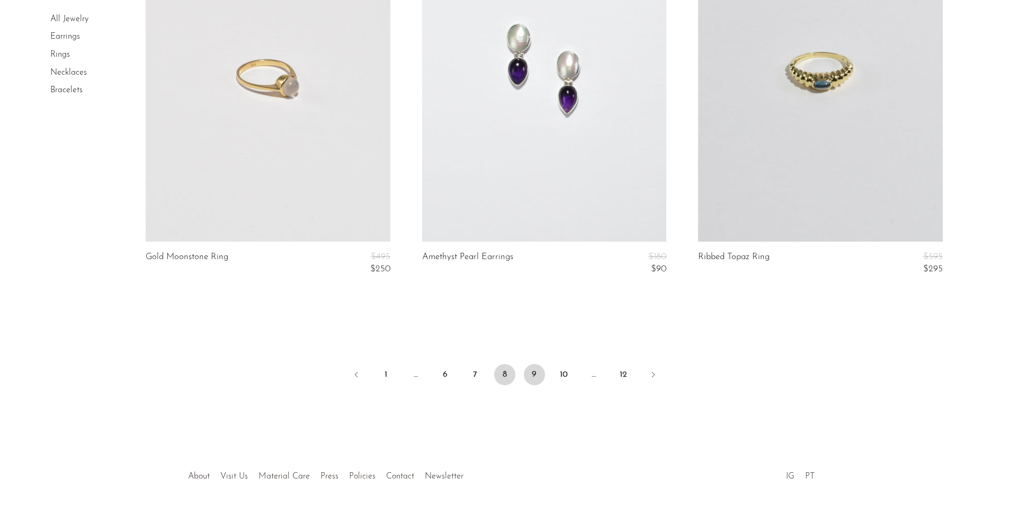
click at [535, 377] on link "9" at bounding box center [534, 374] width 21 height 21
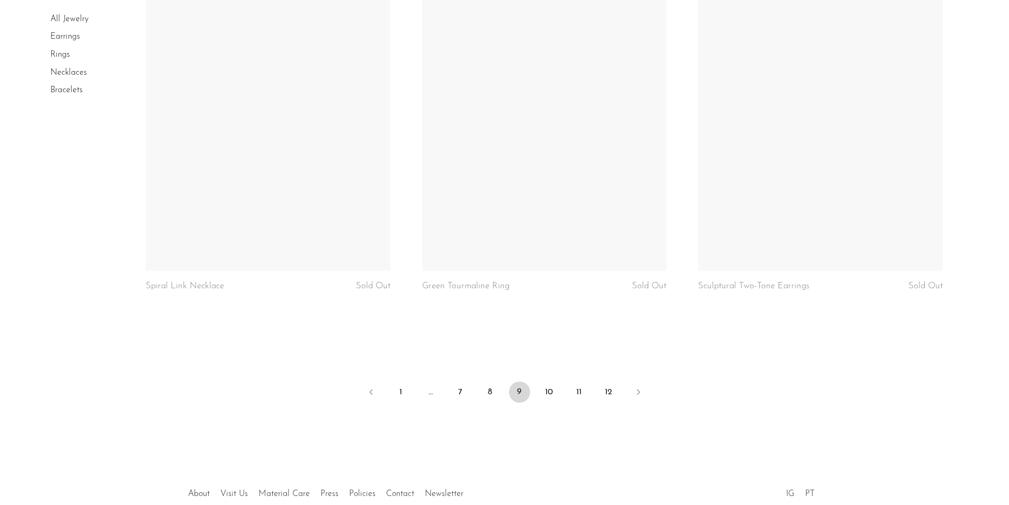
scroll to position [4520, 0]
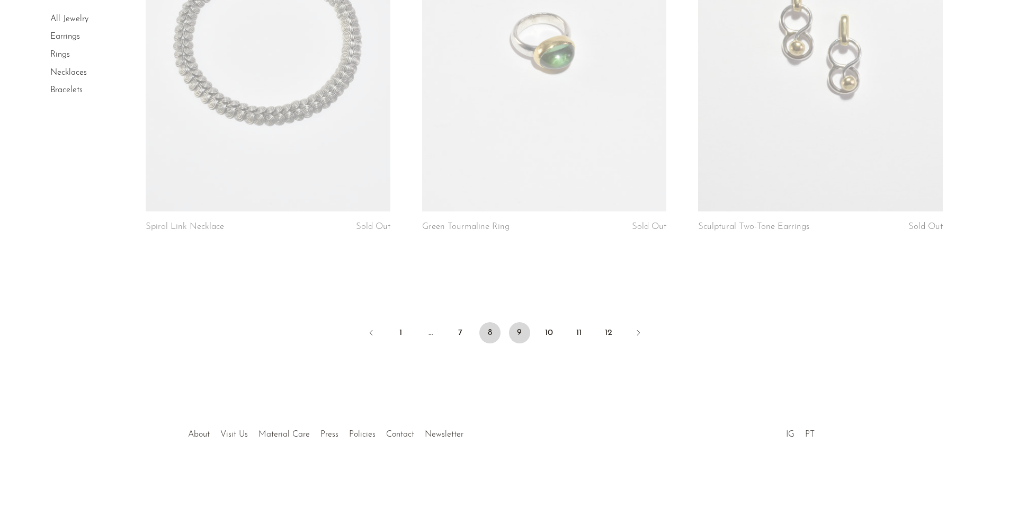
click at [489, 336] on link "8" at bounding box center [489, 332] width 21 height 21
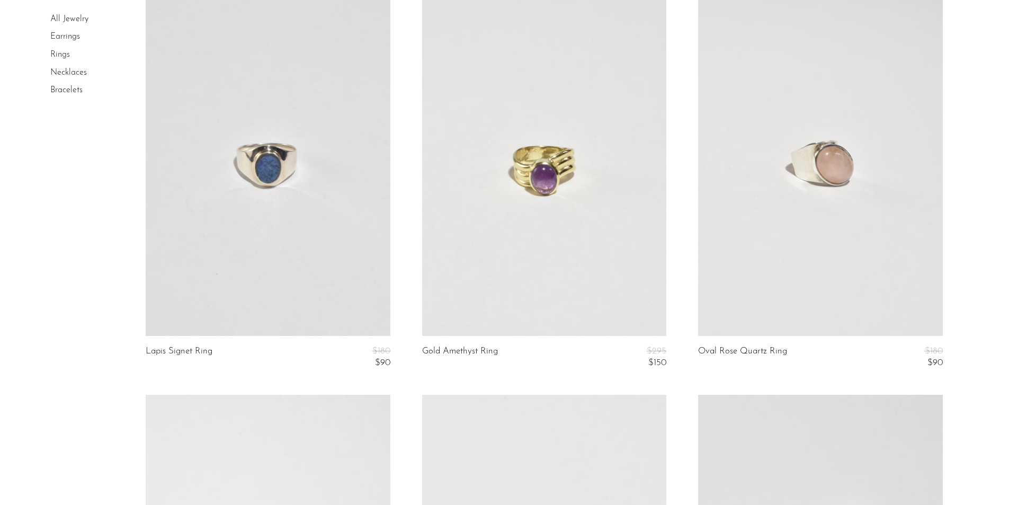
scroll to position [1324, 0]
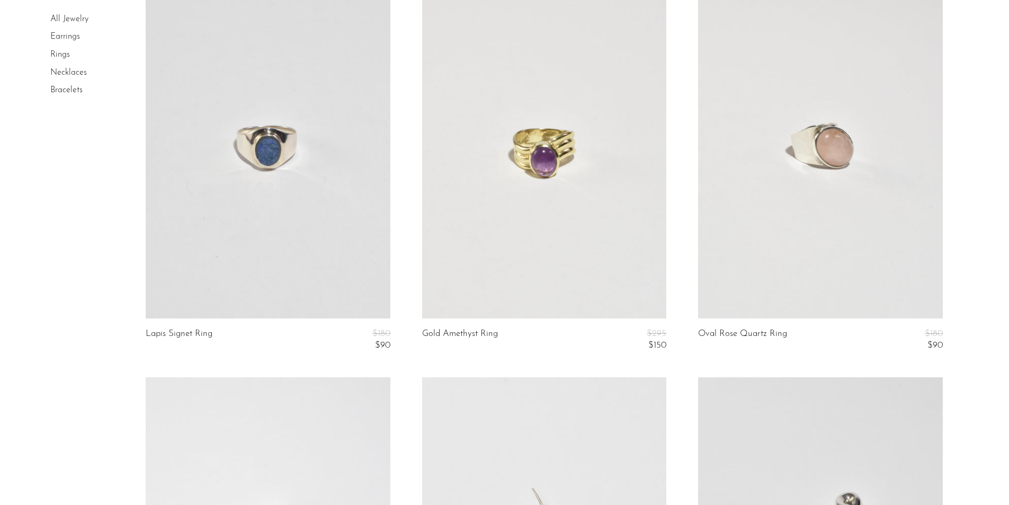
click at [502, 294] on link at bounding box center [544, 147] width 244 height 342
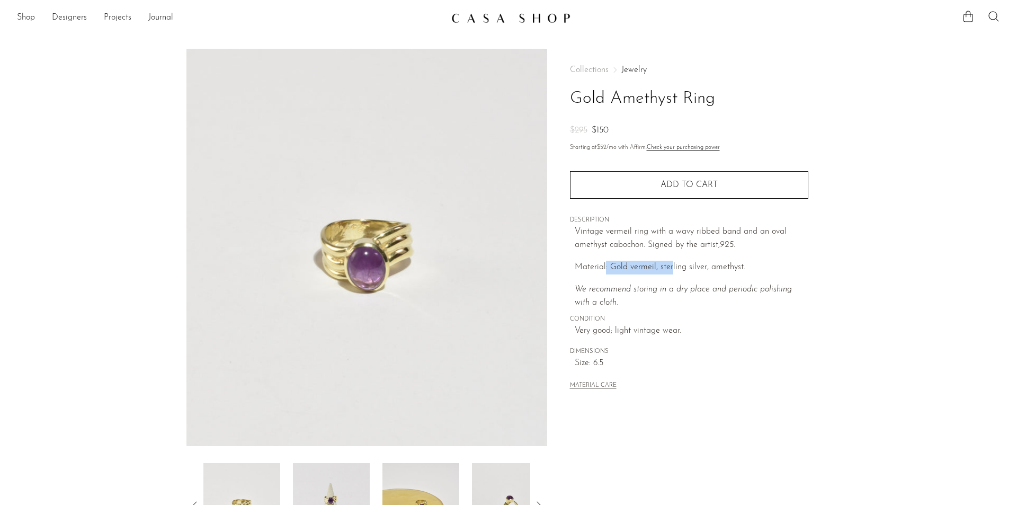
drag, startPoint x: 623, startPoint y: 267, endPoint x: 673, endPoint y: 267, distance: 49.8
click at [673, 267] on p "Material: Gold vermeil, sterling silver, amethyst." at bounding box center [692, 268] width 234 height 14
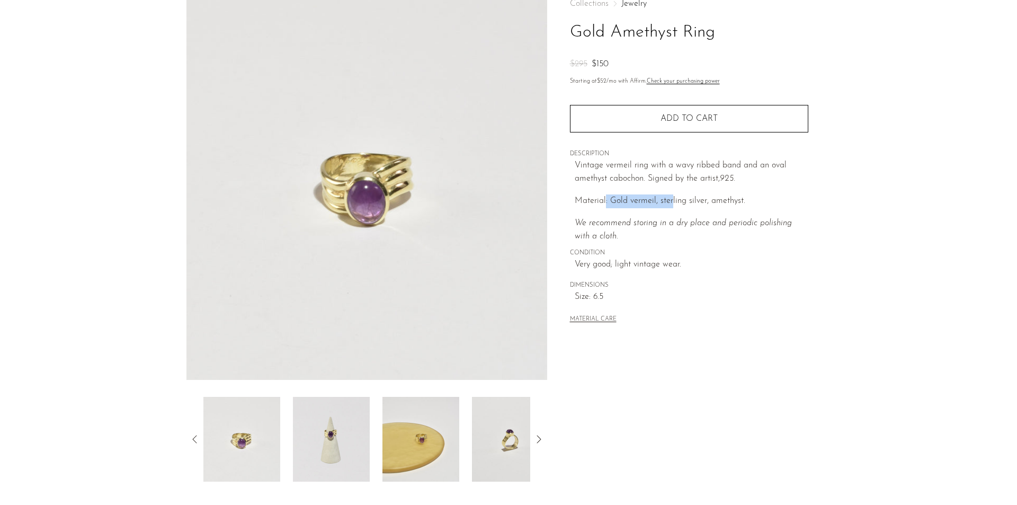
scroll to position [185, 0]
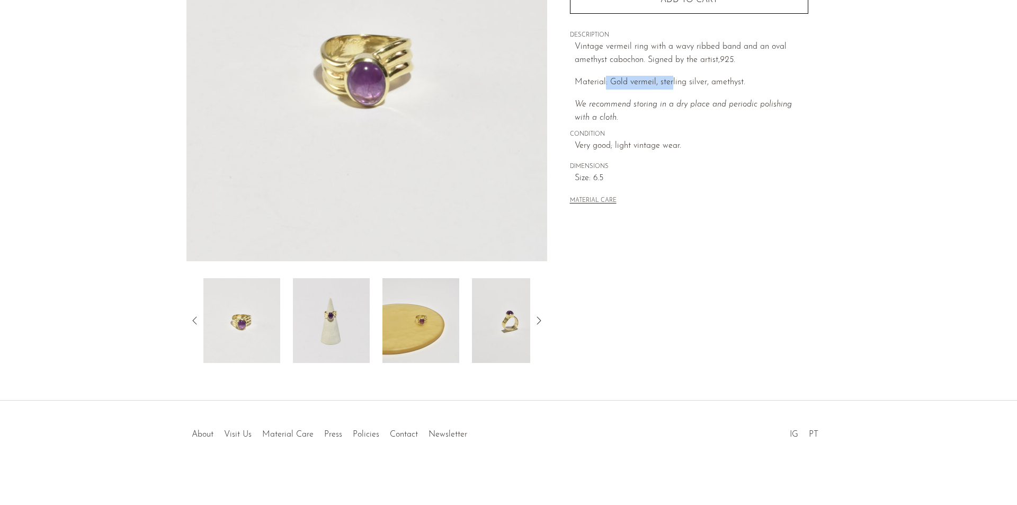
click at [386, 327] on img at bounding box center [420, 320] width 77 height 85
